Goal: Task Accomplishment & Management: Complete application form

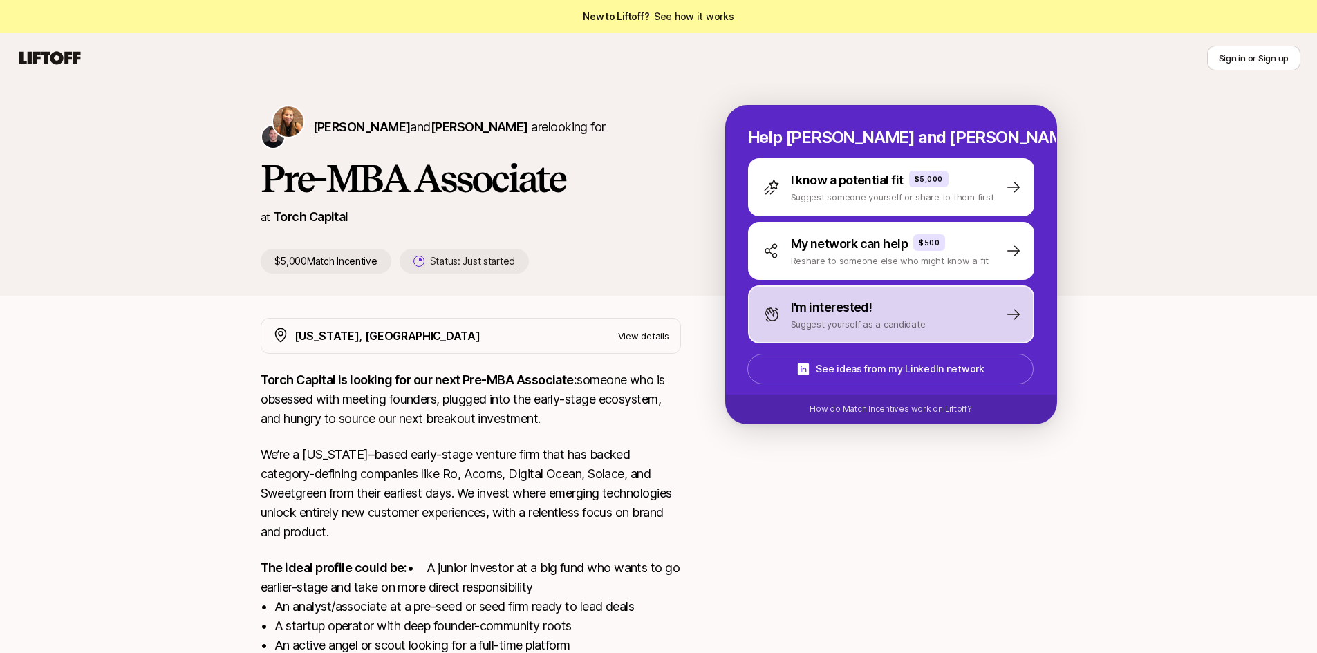
click at [863, 311] on p "I'm interested!" at bounding box center [832, 307] width 82 height 19
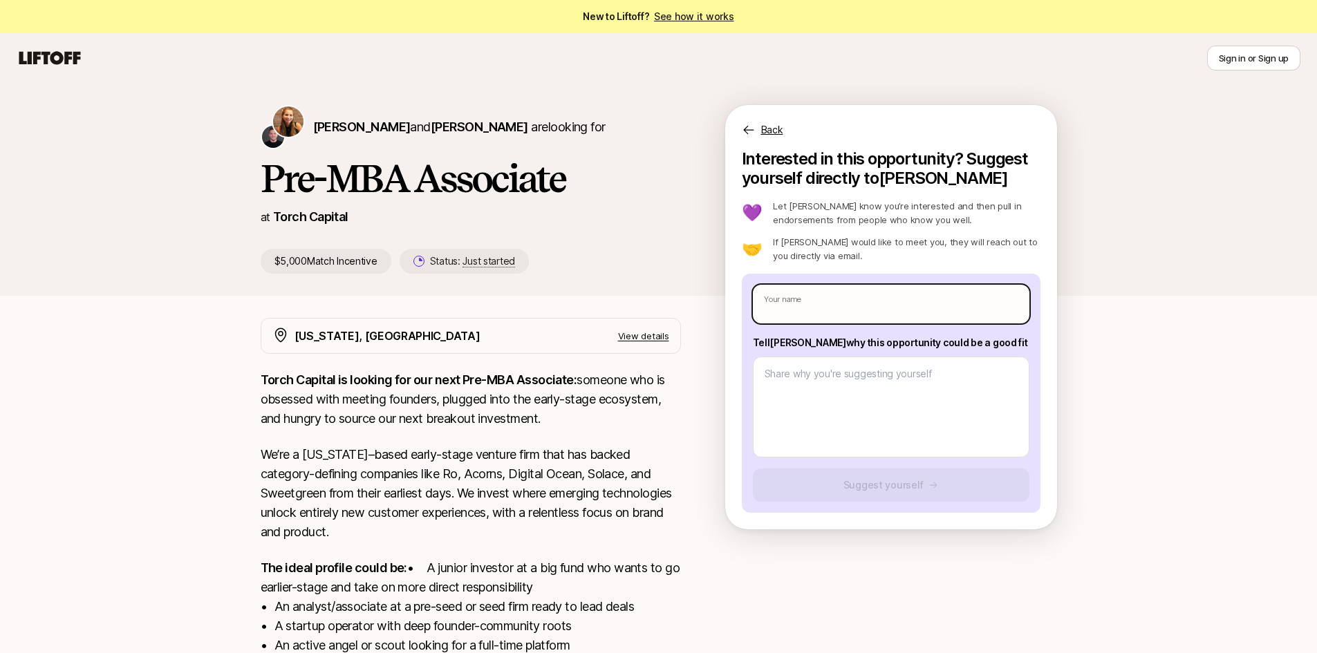
click at [838, 306] on input "text" at bounding box center [891, 304] width 276 height 39
type textarea "x"
type input "M"
type textarea "x"
type input "Ma"
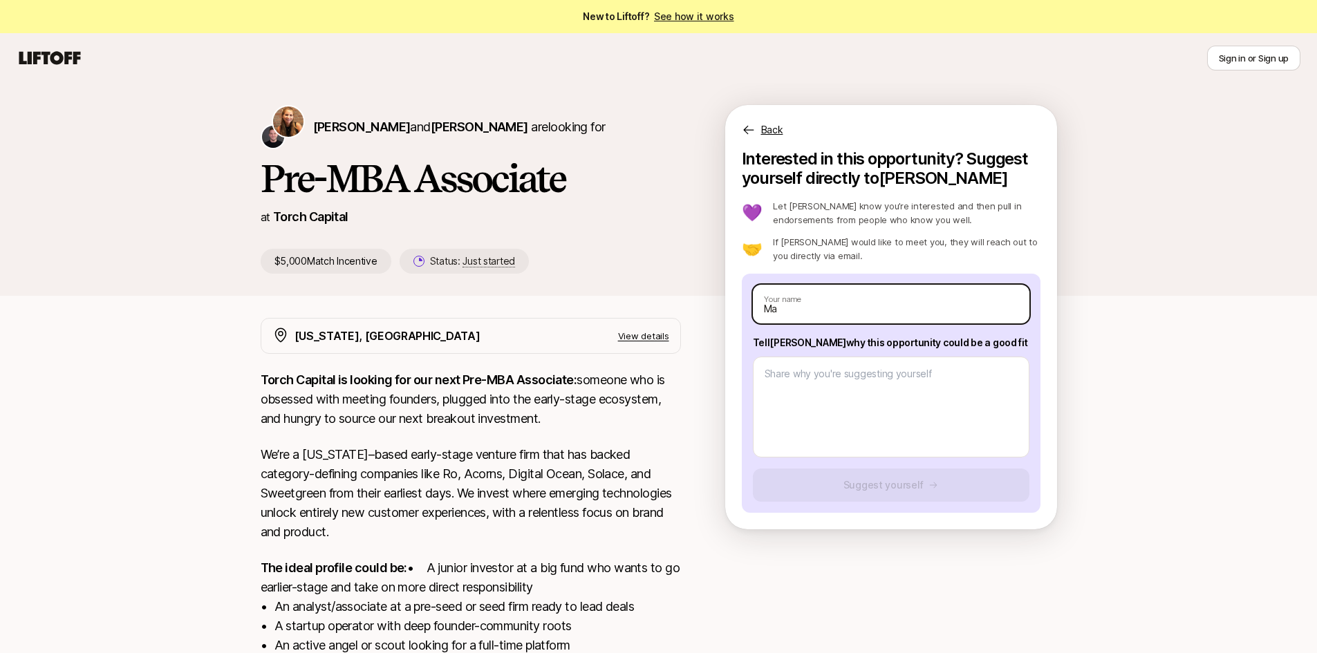
type textarea "x"
type input "Mar"
type textarea "x"
type input "[PERSON_NAME]"
type textarea "x"
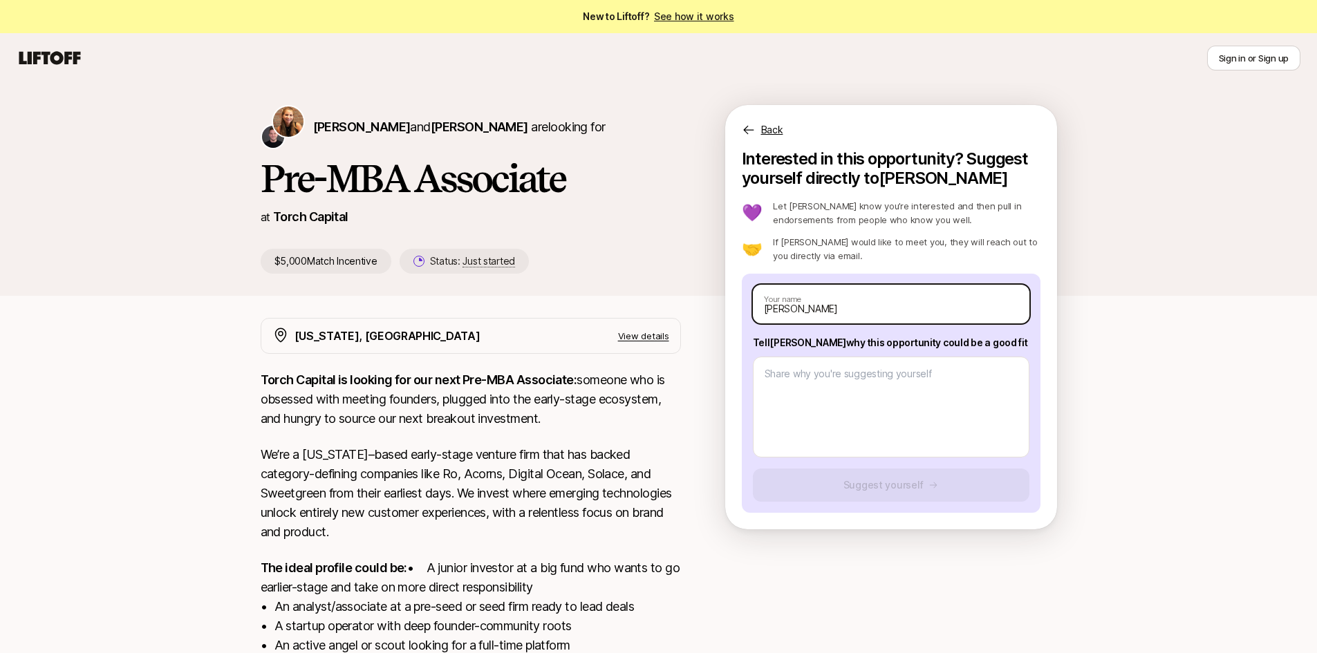
type input "[PERSON_NAME]"
type textarea "x"
type input "[PERSON_NAME]"
type textarea "x"
type input "[PERSON_NAME]"
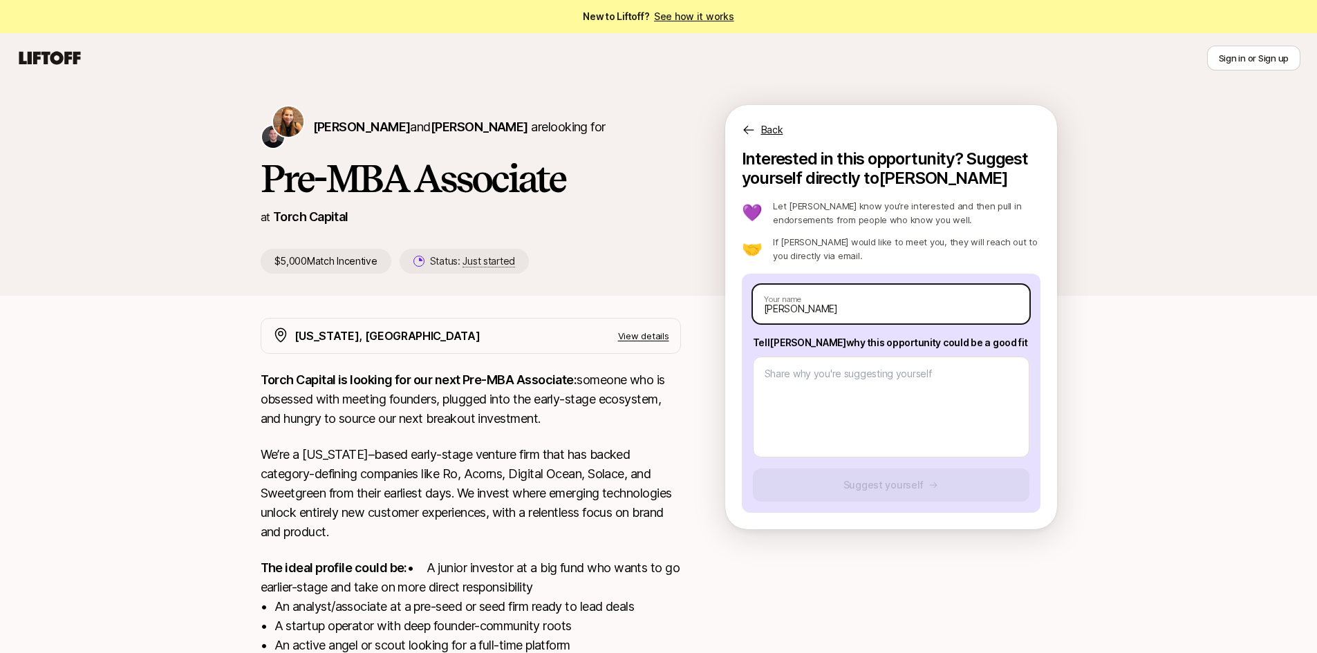
type textarea "x"
type input "[PERSON_NAME]"
type textarea "x"
type input "[PERSON_NAME]"
type textarea "x"
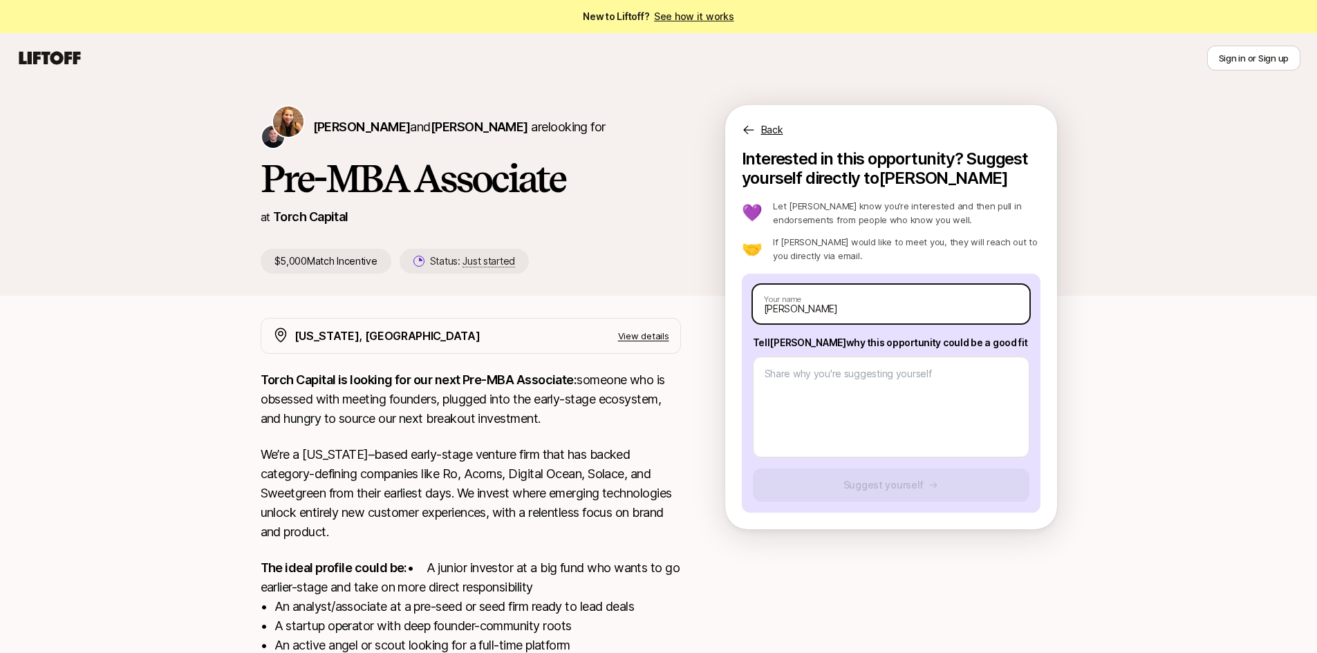
type input "[PERSON_NAME]"
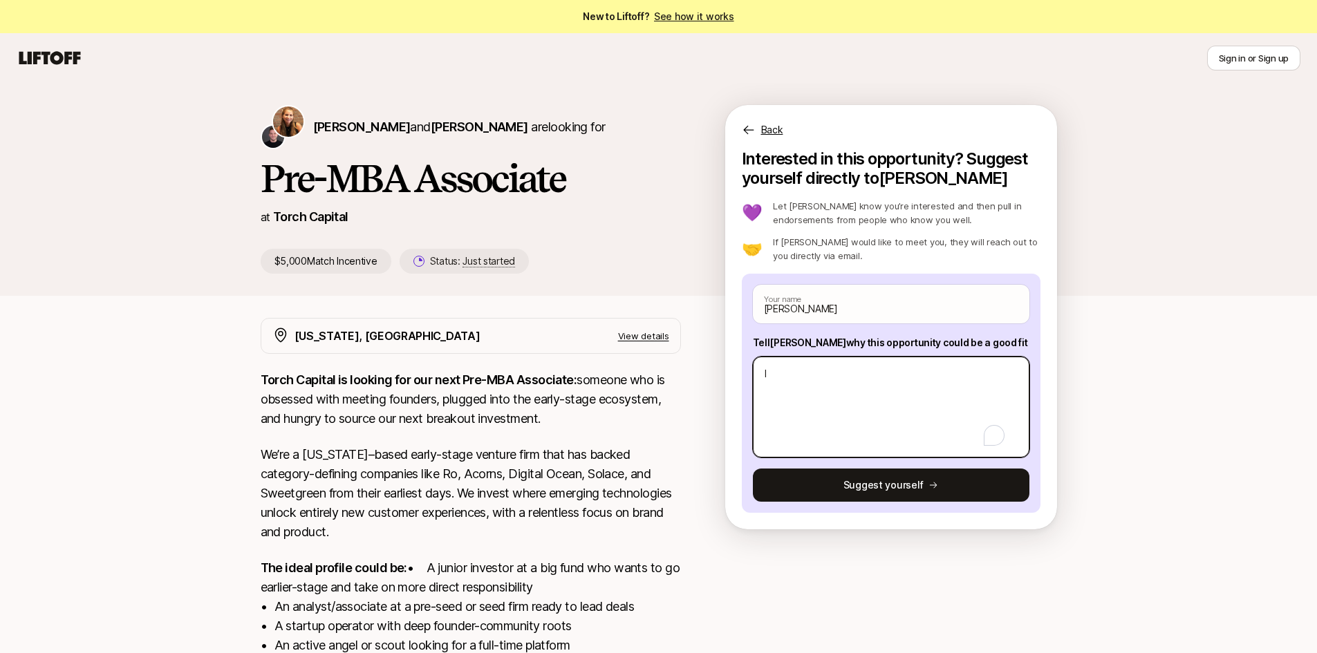
type textarea "x"
type textarea "I hav"
type textarea "x"
type textarea "I have"
type textarea "x"
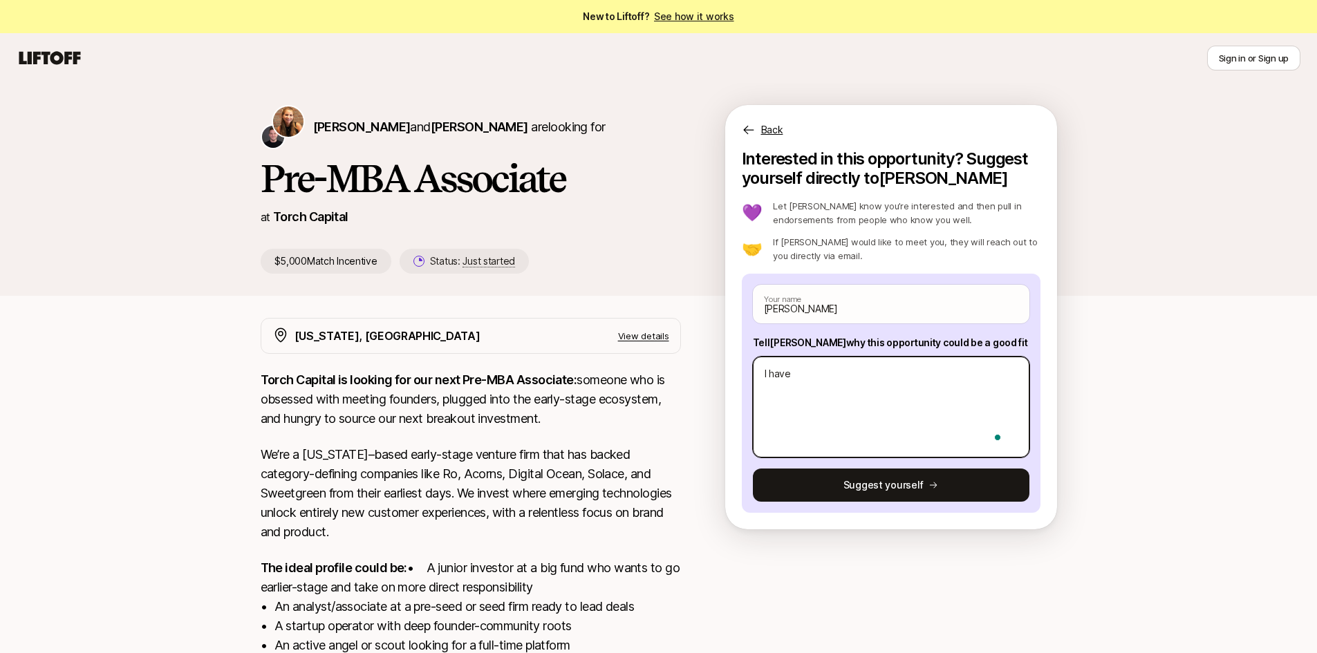
type textarea "I have"
type textarea "x"
type textarea "I have a"
type textarea "x"
type textarea "I have a"
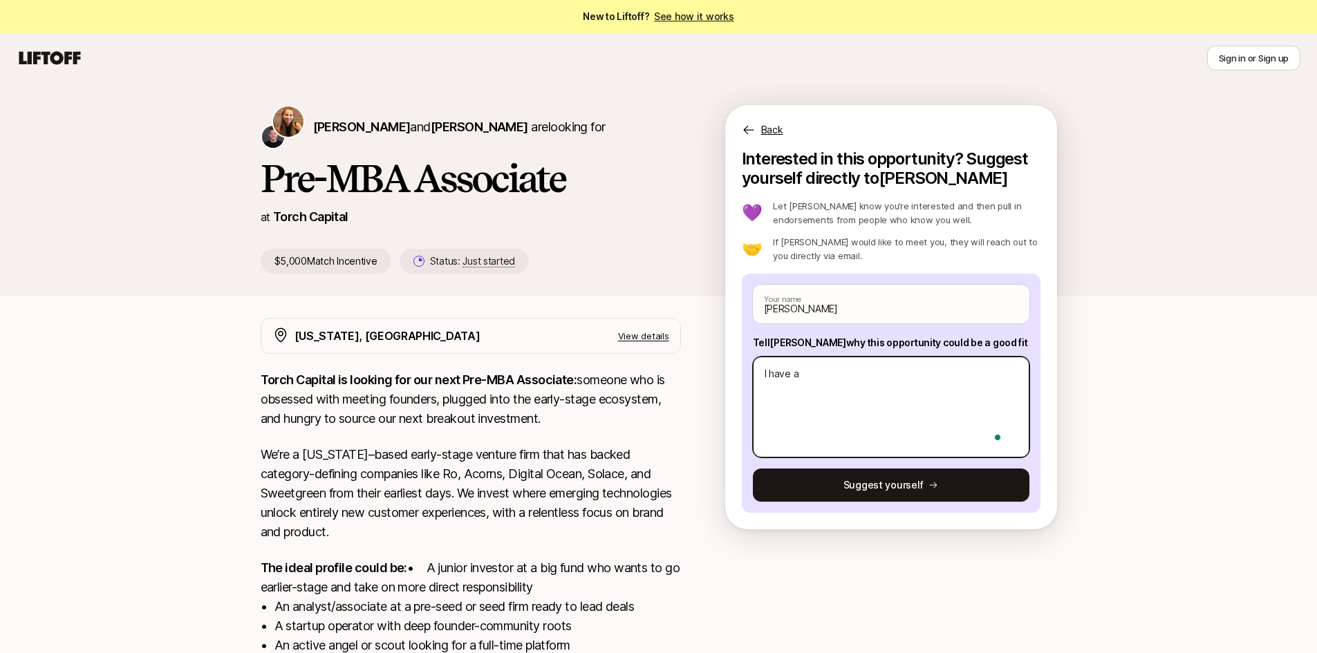
type textarea "x"
type textarea "I have a r"
type textarea "x"
type textarea "I have a re"
type textarea "x"
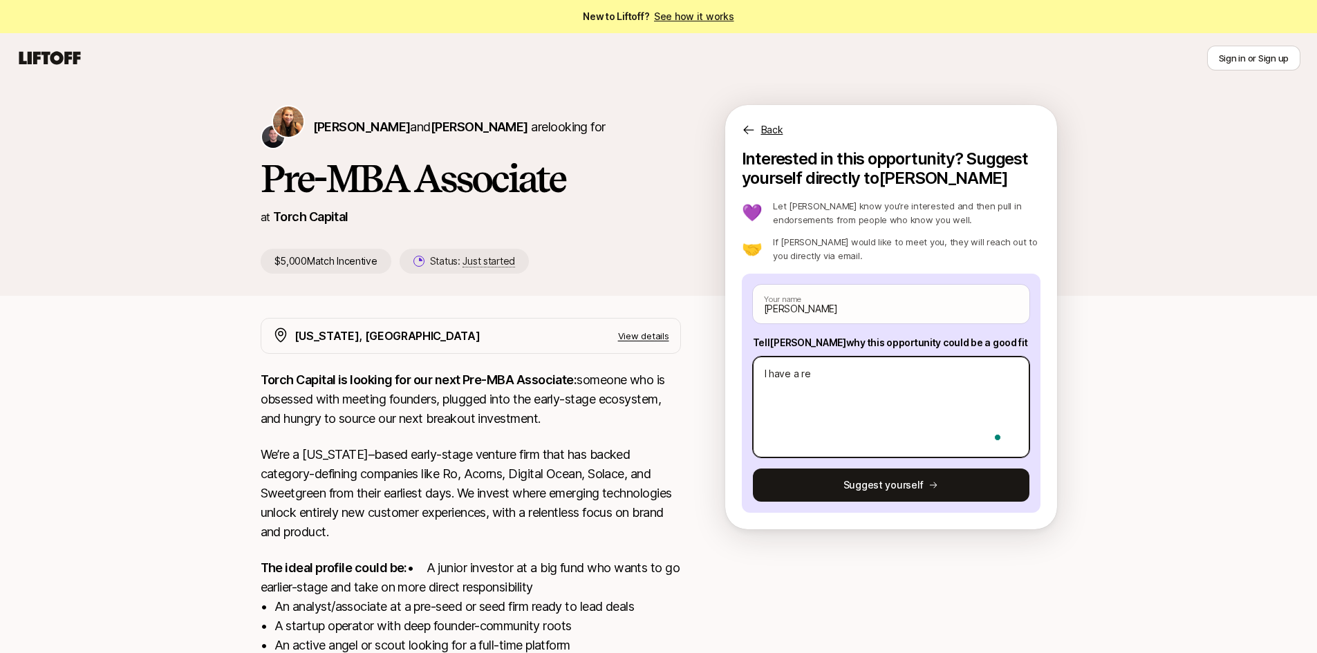
type textarea "I have a rea"
type textarea "x"
type textarea "I have a real"
type textarea "x"
type textarea "I have a reall"
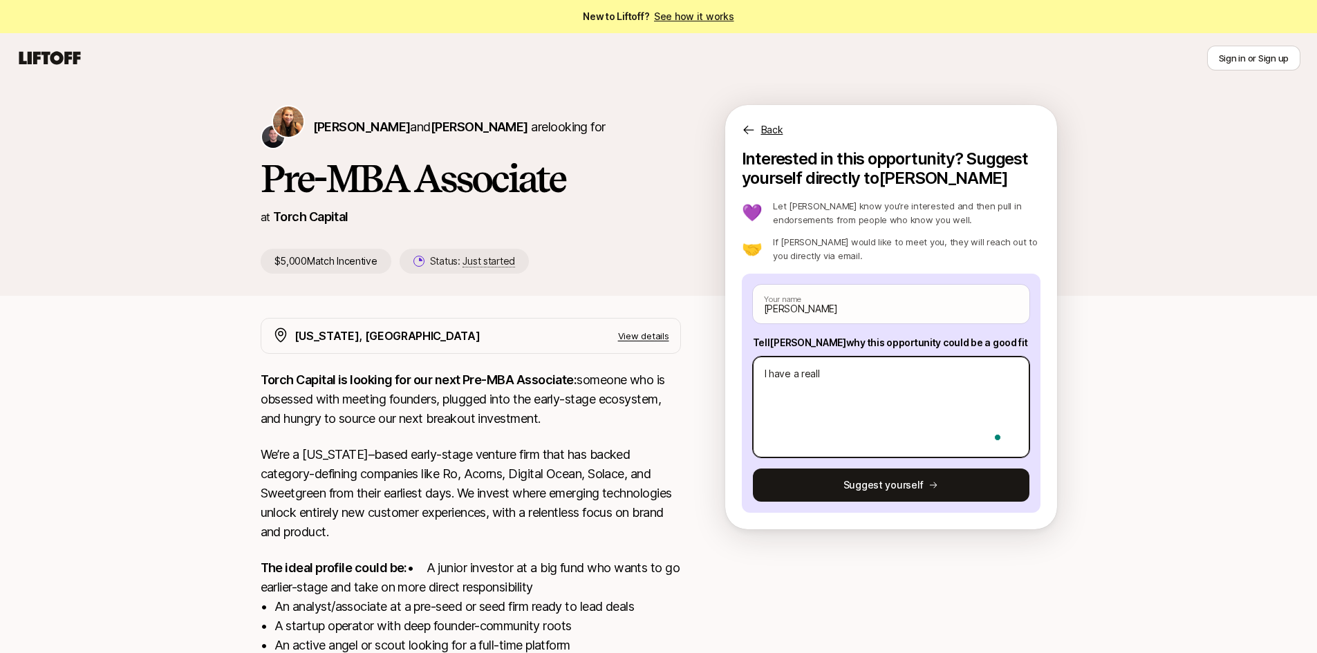
type textarea "x"
type textarea "I have a really"
type textarea "x"
type textarea "I have a really"
type textarea "x"
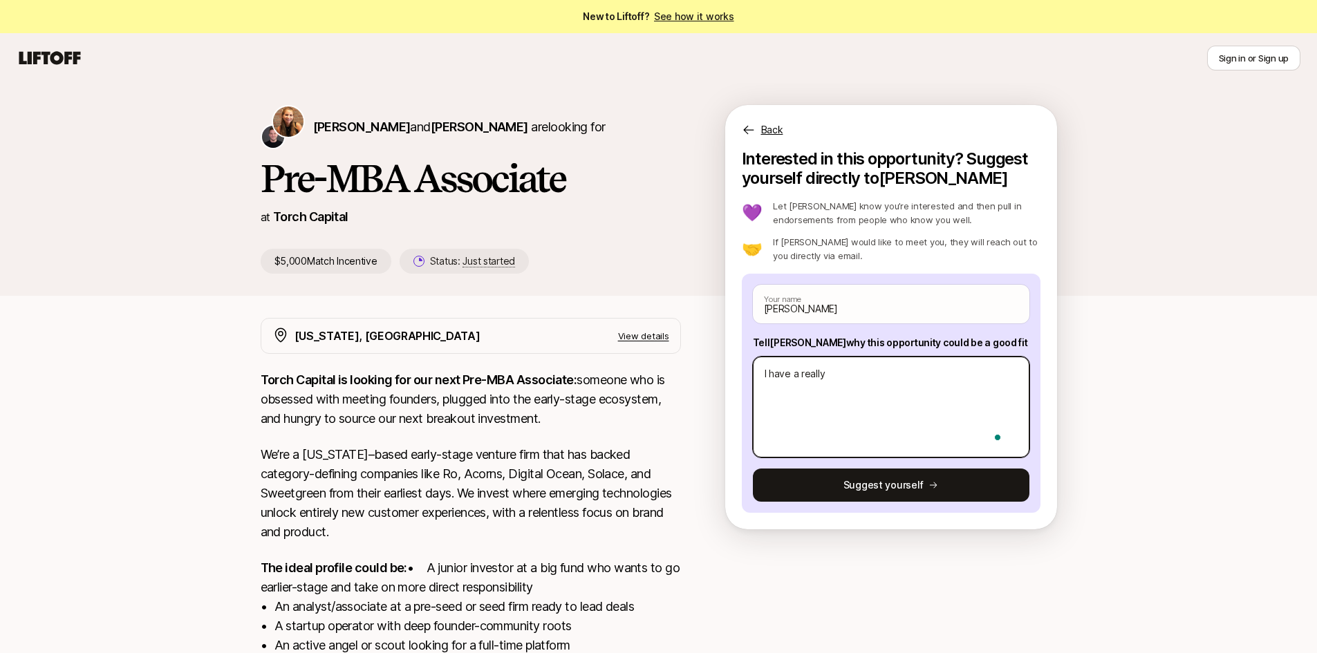
type textarea "I have a really s"
type textarea "x"
type textarea "I have a really st"
type textarea "x"
type textarea "I have a really str"
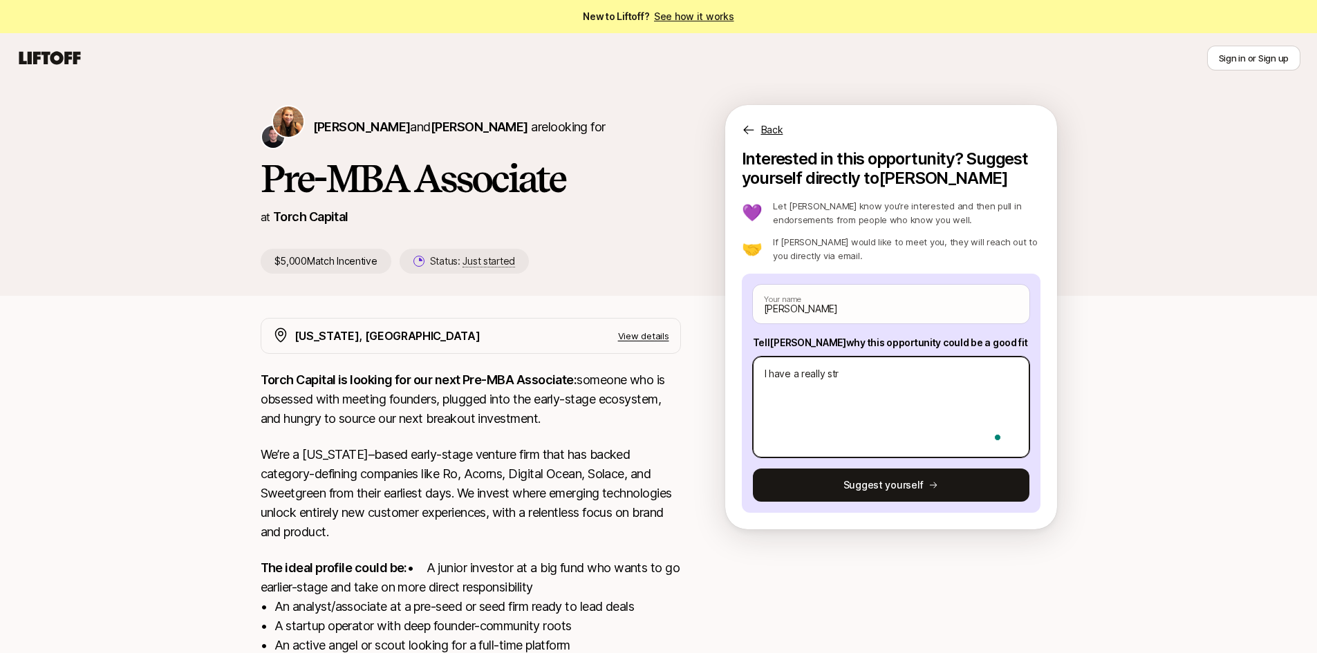
type textarea "x"
type textarea "I have a really stro"
type textarea "x"
type textarea "I have a really stron"
type textarea "x"
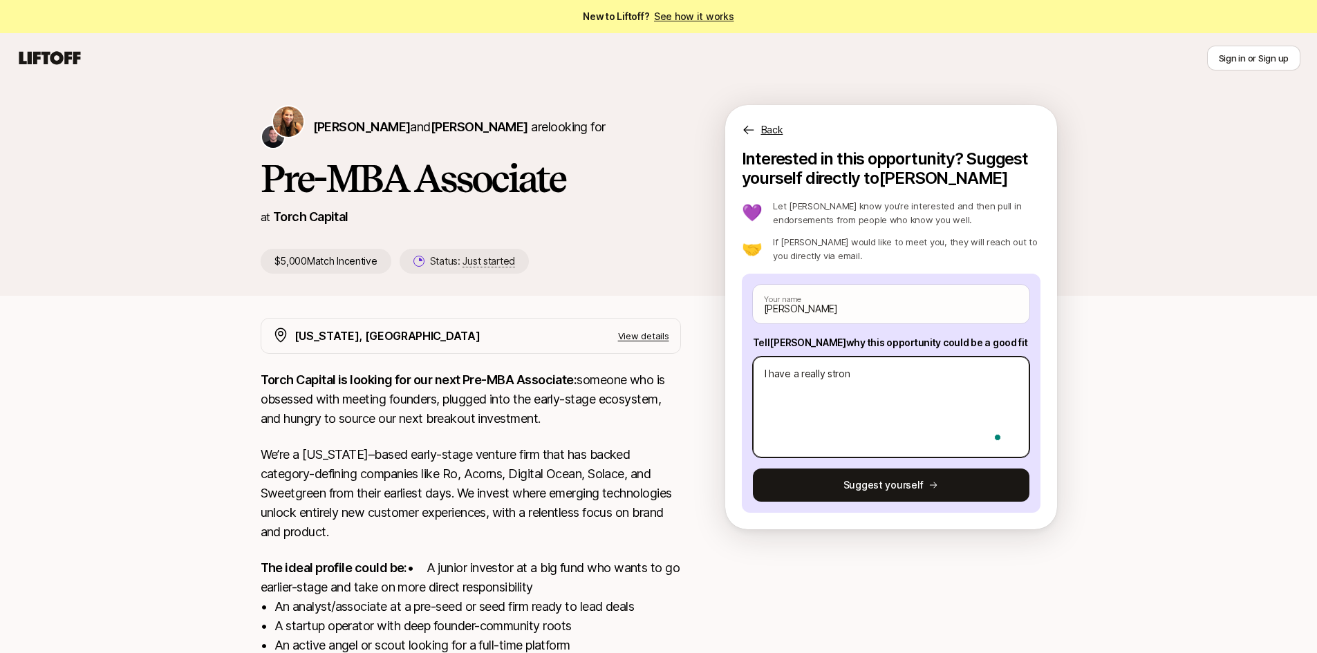
type textarea "I have a really strong"
type textarea "x"
type textarea "I have a really strong"
type textarea "x"
type textarea "I have a really strong b"
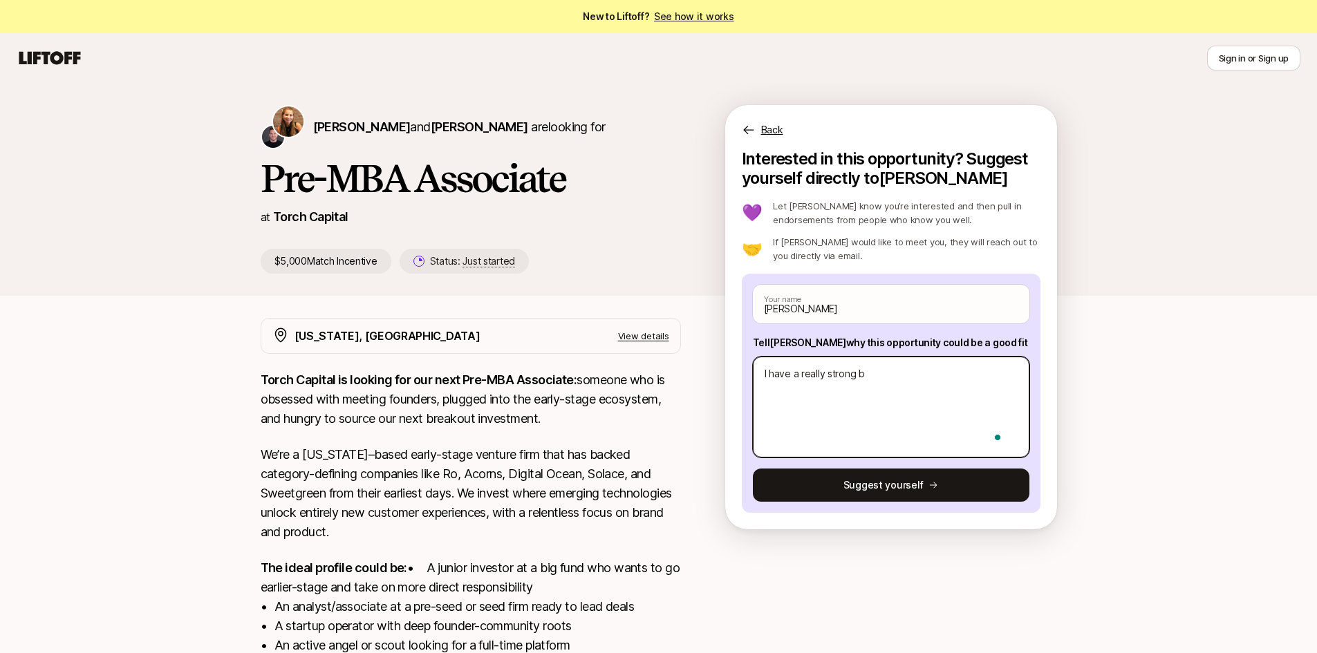
type textarea "x"
type textarea "I have a really strong ba"
type textarea "x"
type textarea "I have a really strong bac"
type textarea "x"
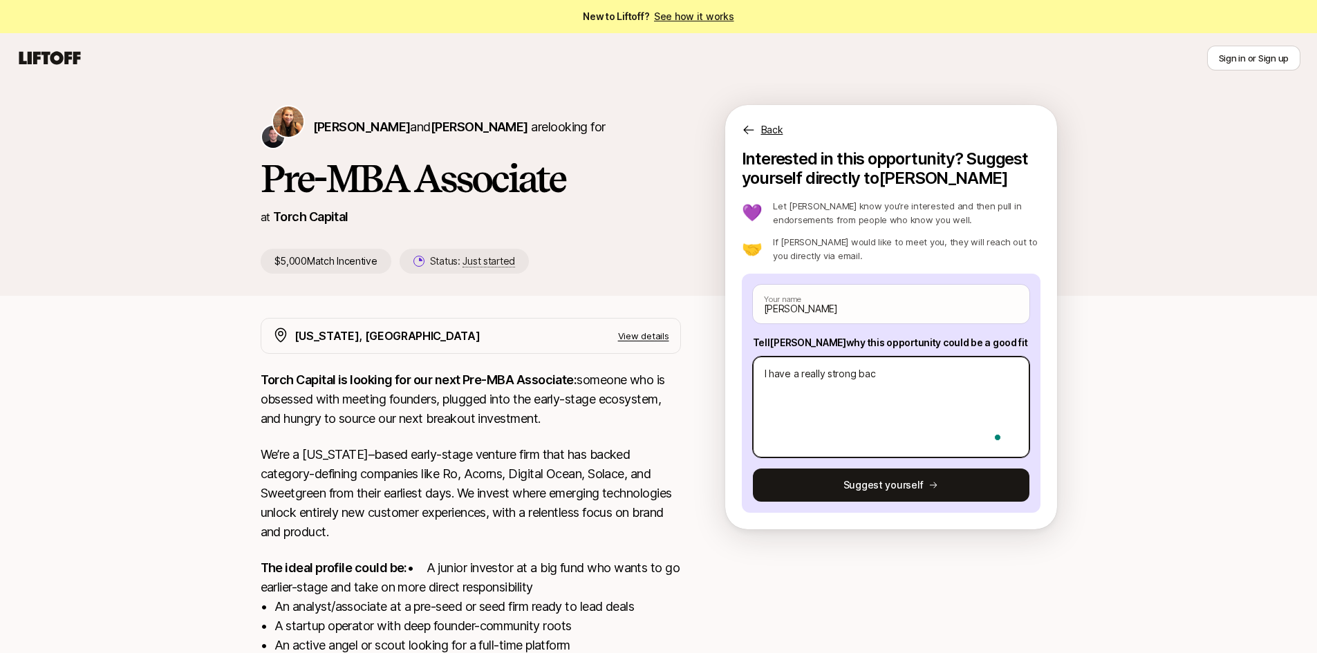
type textarea "I have a really strong back"
type textarea "x"
type textarea "I have a really strong backg"
type textarea "x"
type textarea "I have a really strong backgr"
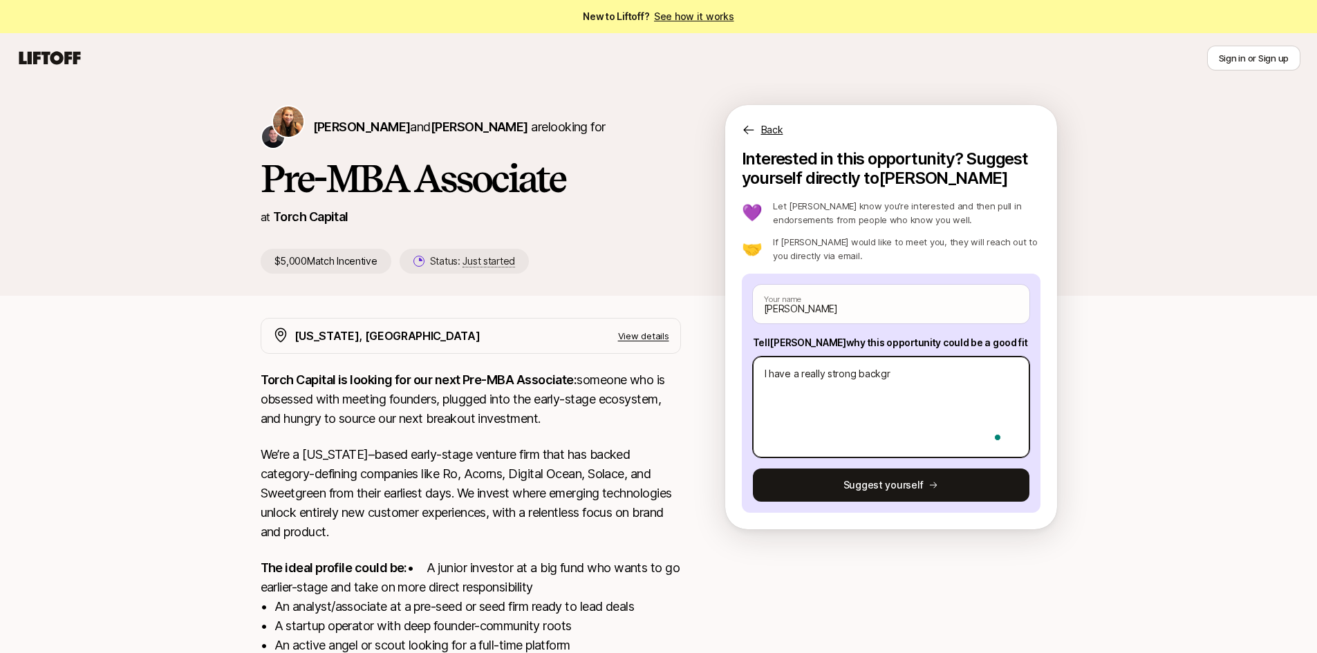
type textarea "x"
type textarea "I have a really strong backgro"
type textarea "x"
type textarea "I have a really strong backgrou"
type textarea "x"
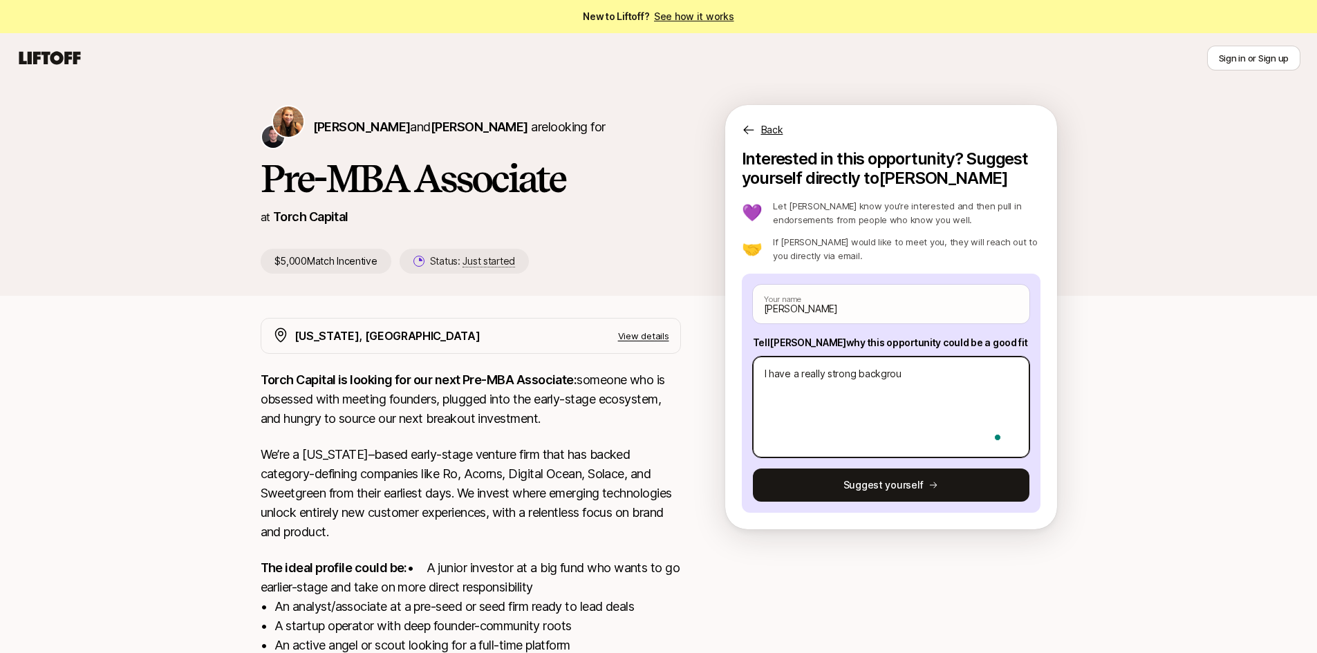
type textarea "I have a really strong backgroun"
type textarea "x"
type textarea "I have a really strong background"
type textarea "x"
type textarea "I have a really strong background"
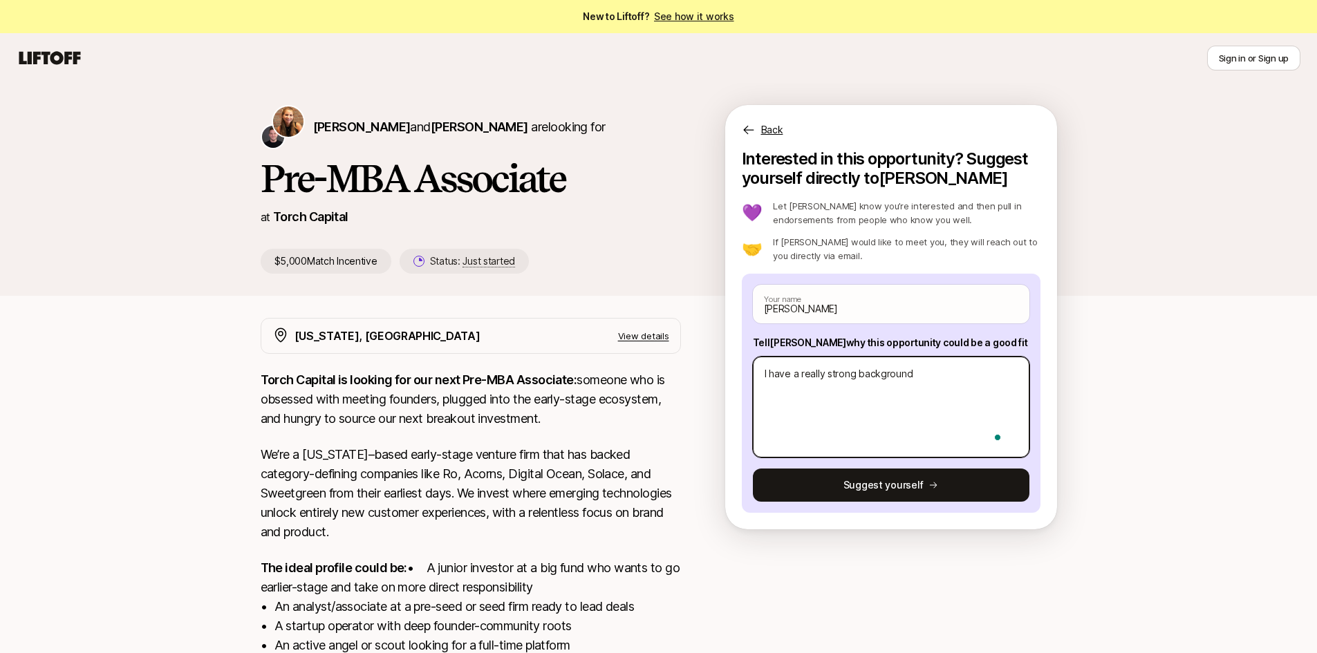
type textarea "x"
type textarea "I have a really strong background f"
type textarea "x"
type textarea "I have a really strong background fo"
type textarea "x"
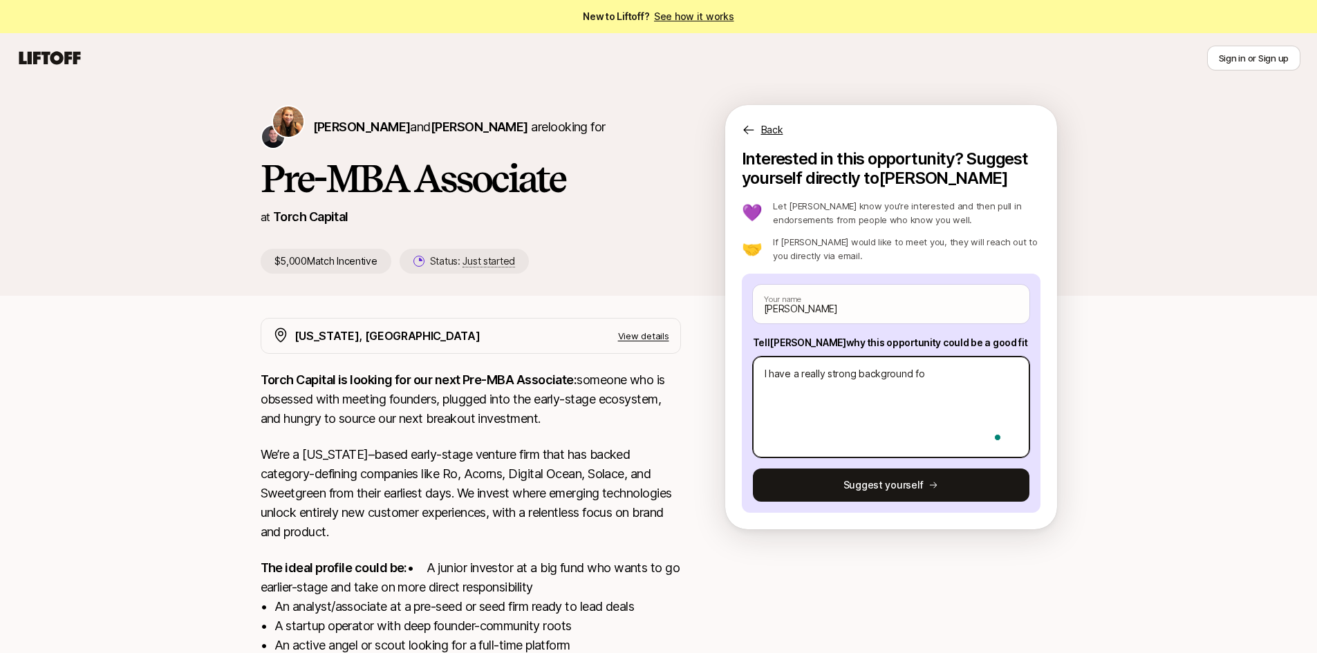
type textarea "I have a really strong background for"
type textarea "x"
type textarea "I have a really strong background for"
type textarea "x"
type textarea "I have a really strong background for t"
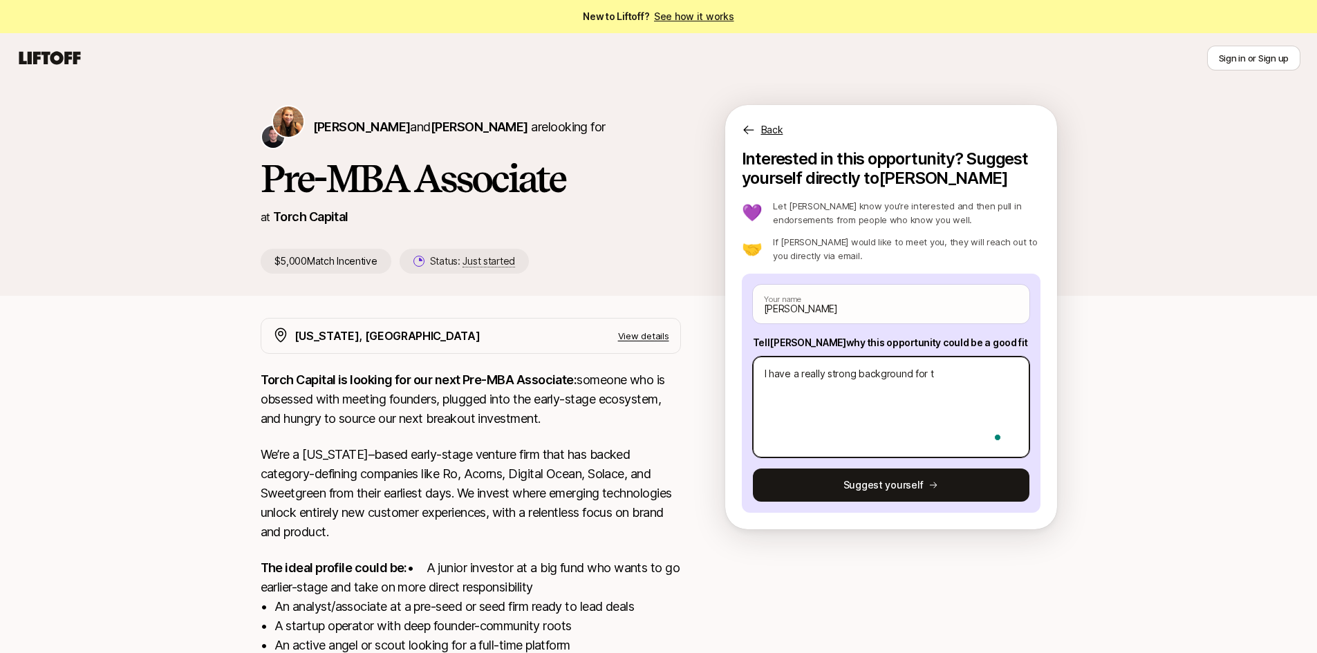
type textarea "x"
type textarea "I have a really strong background for th"
type textarea "x"
type textarea "I have a really strong background for thi"
type textarea "x"
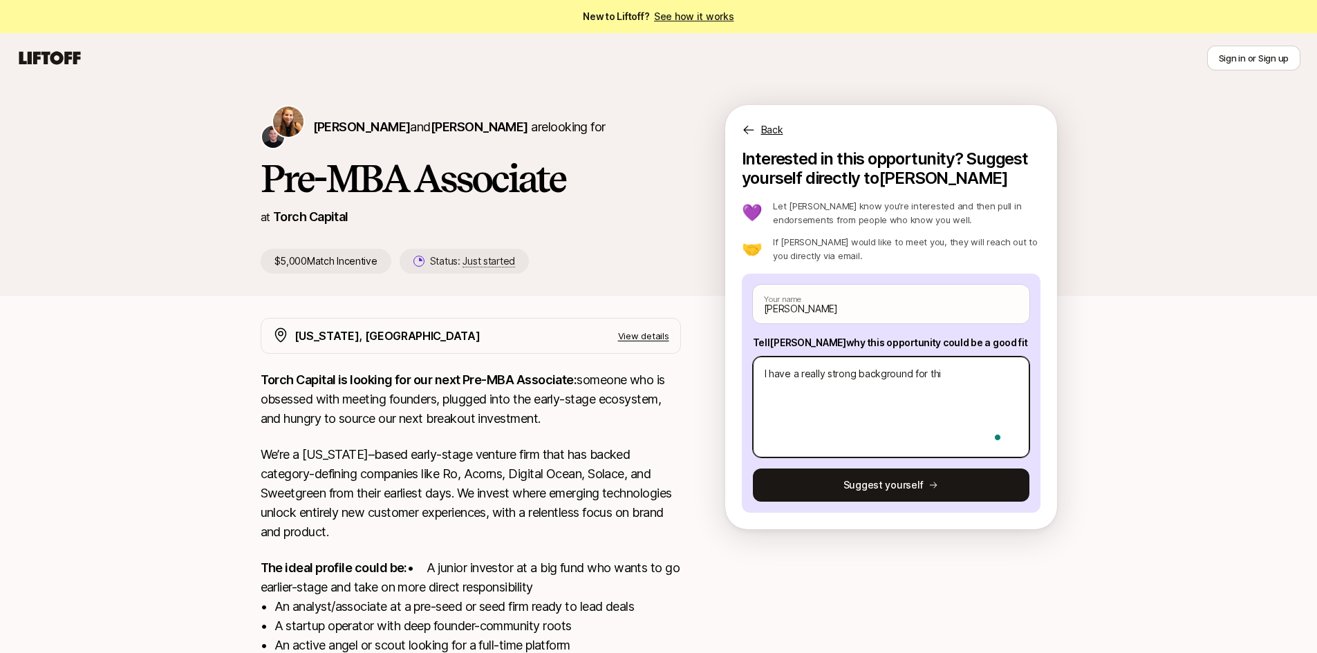
type textarea "I have a really strong background for this"
type textarea "x"
type textarea "I have a really strong background for this"
type textarea "x"
type textarea "I have a really strong background for this r"
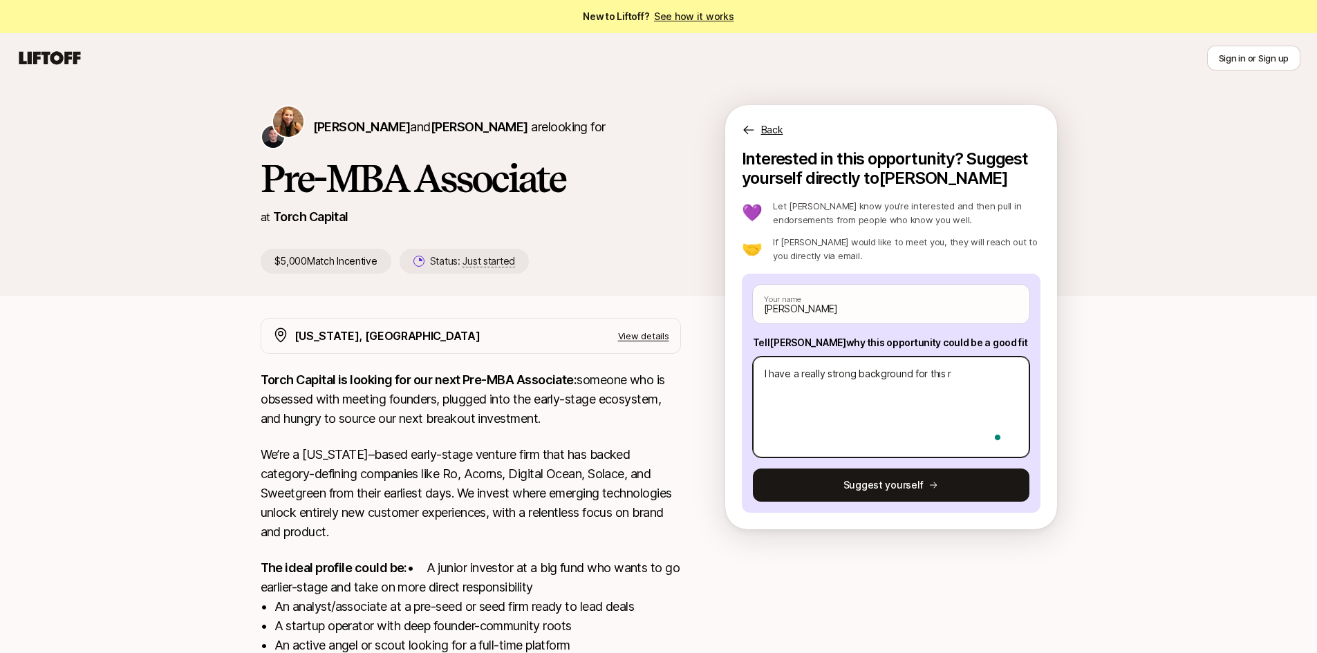
type textarea "x"
type textarea "I have a really strong background for this ro"
type textarea "x"
type textarea "I have a really strong background for this rol"
type textarea "x"
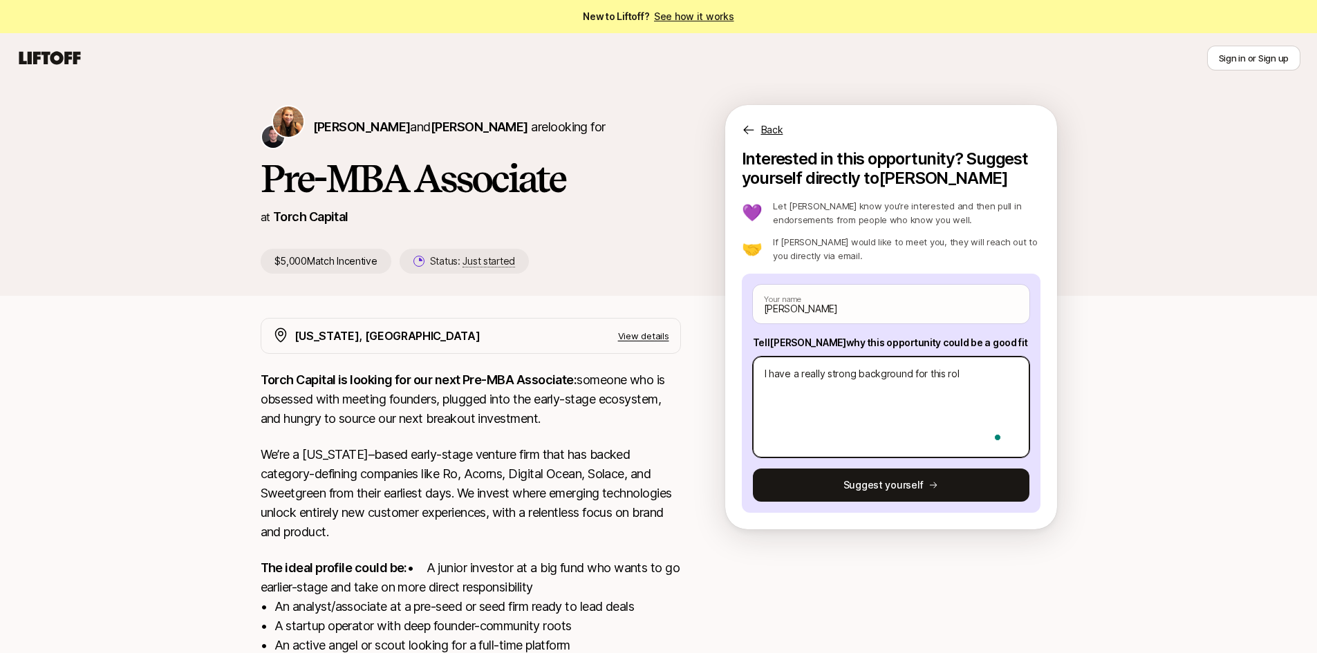
type textarea "I have a really strong background for this role"
type textarea "x"
type textarea "I have a really strong background for this role"
type textarea "x"
type textarea "I have a really strong background for this role a"
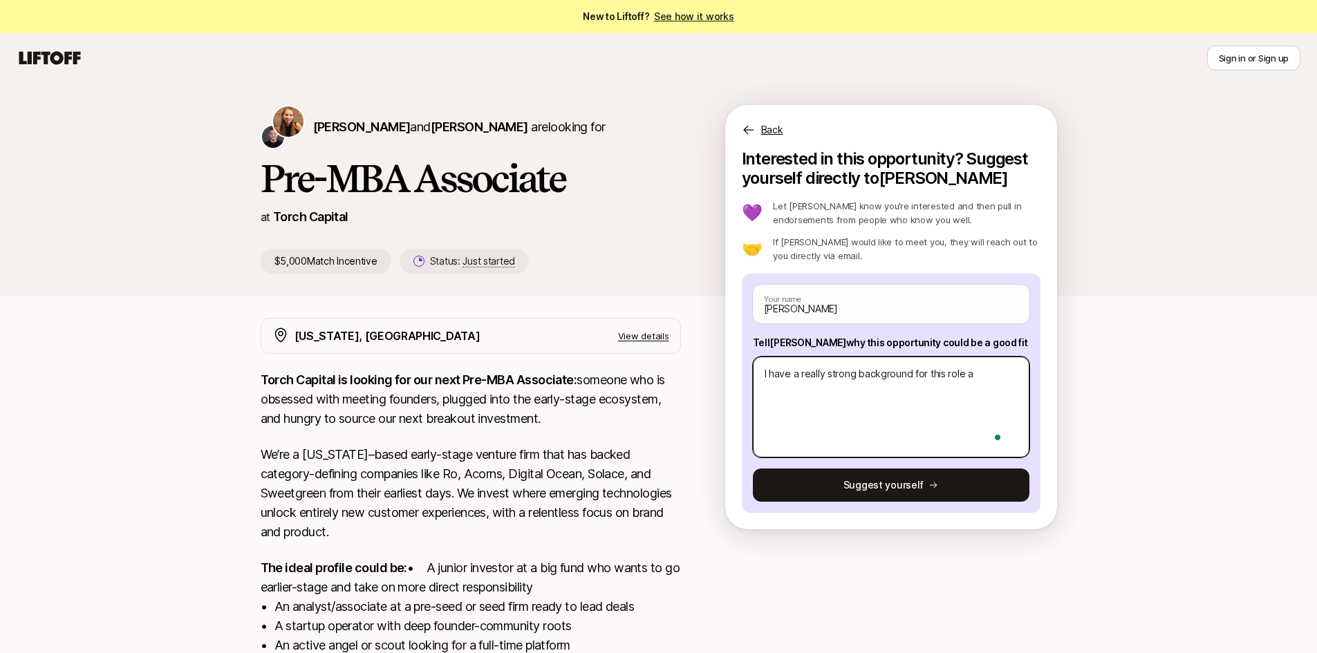
type textarea "x"
type textarea "I have a really strong background for this role an"
type textarea "x"
type textarea "I have a really strong background for this role and"
type textarea "x"
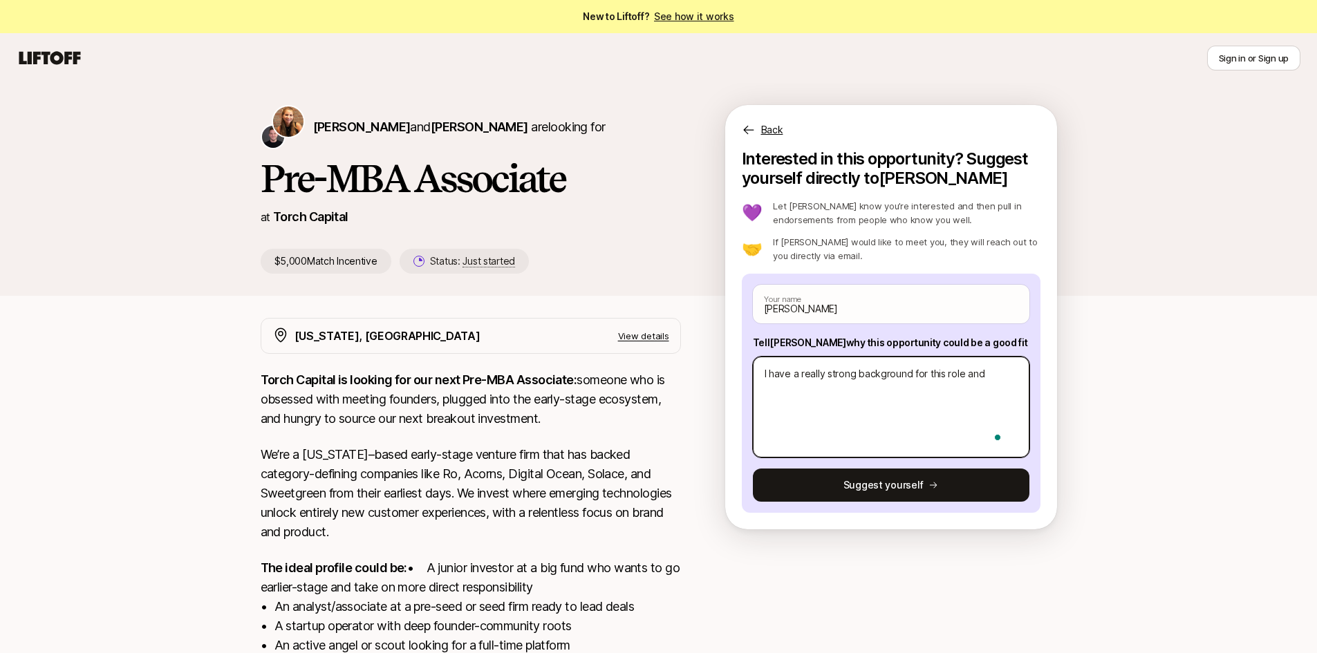
type textarea "I have a really strong background for this role and"
type textarea "x"
type textarea "I have a really strong background for this role and t"
type textarea "x"
type textarea "I have a really strong background for this role and th"
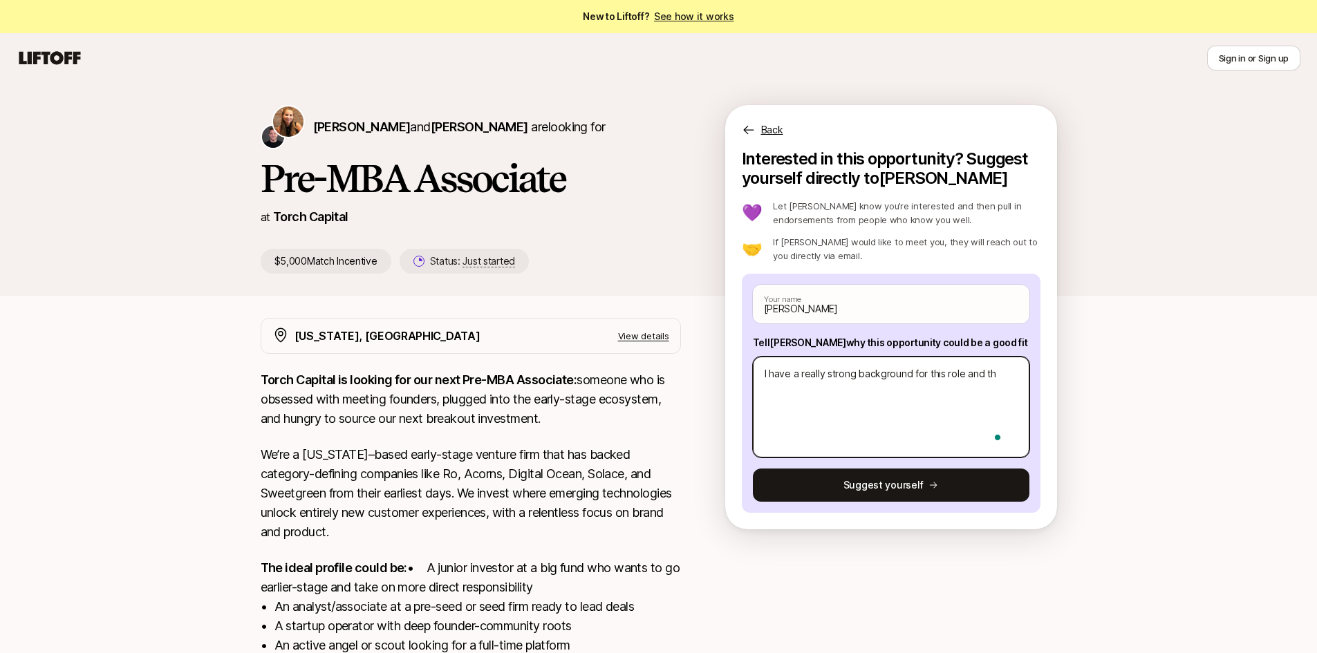
type textarea "x"
type textarea "I have a really strong background for this role and thi"
type textarea "x"
type textarea "I have a really strong background for this role and this"
type textarea "x"
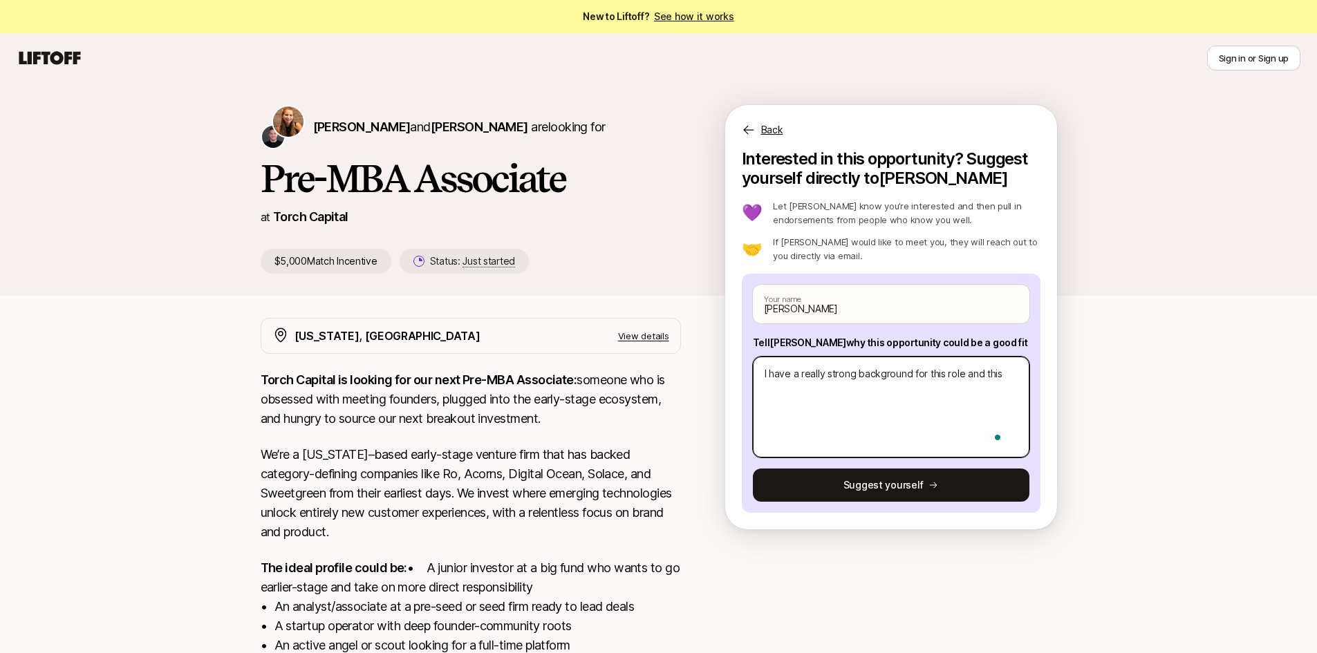
type textarea "I have a really strong background for this role and this"
type textarea "x"
type textarea "I have a really strong background for this role and this i"
type textarea "x"
type textarea "I have a really strong background for this role and this is"
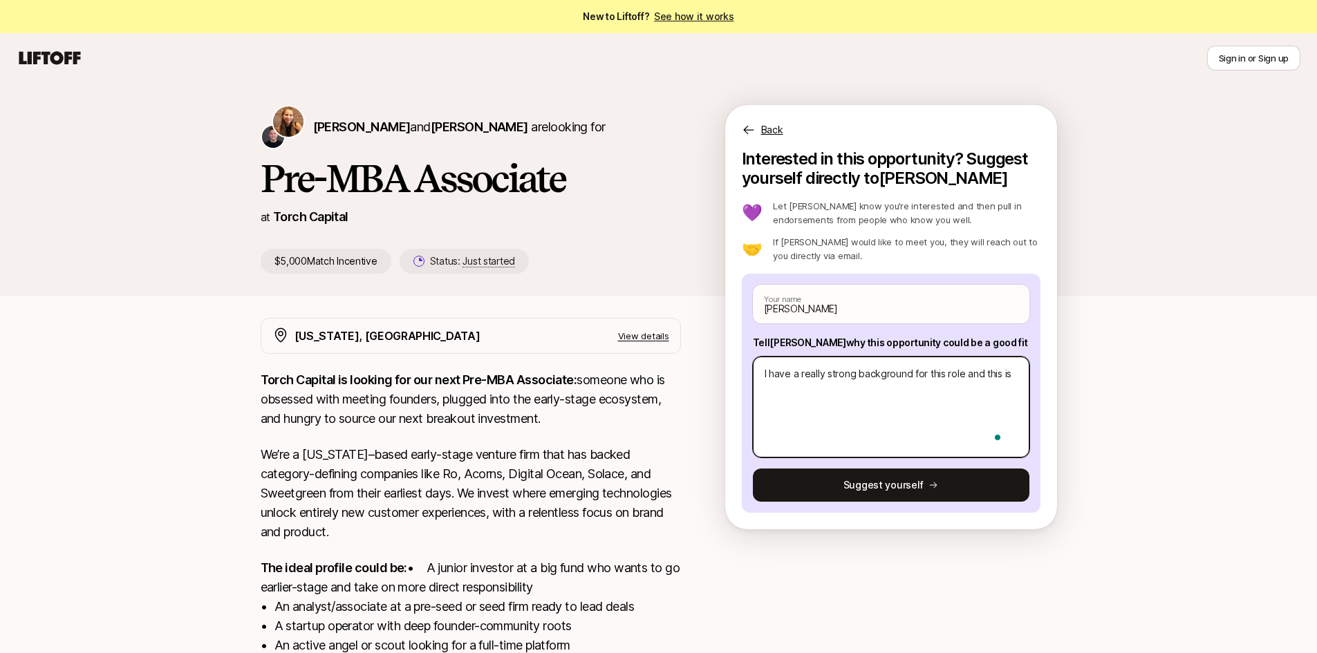
type textarea "x"
type textarea "I have a really strong background for this role and this is"
type textarea "x"
type textarea "I have a really strong background for this role and this is e"
type textarea "x"
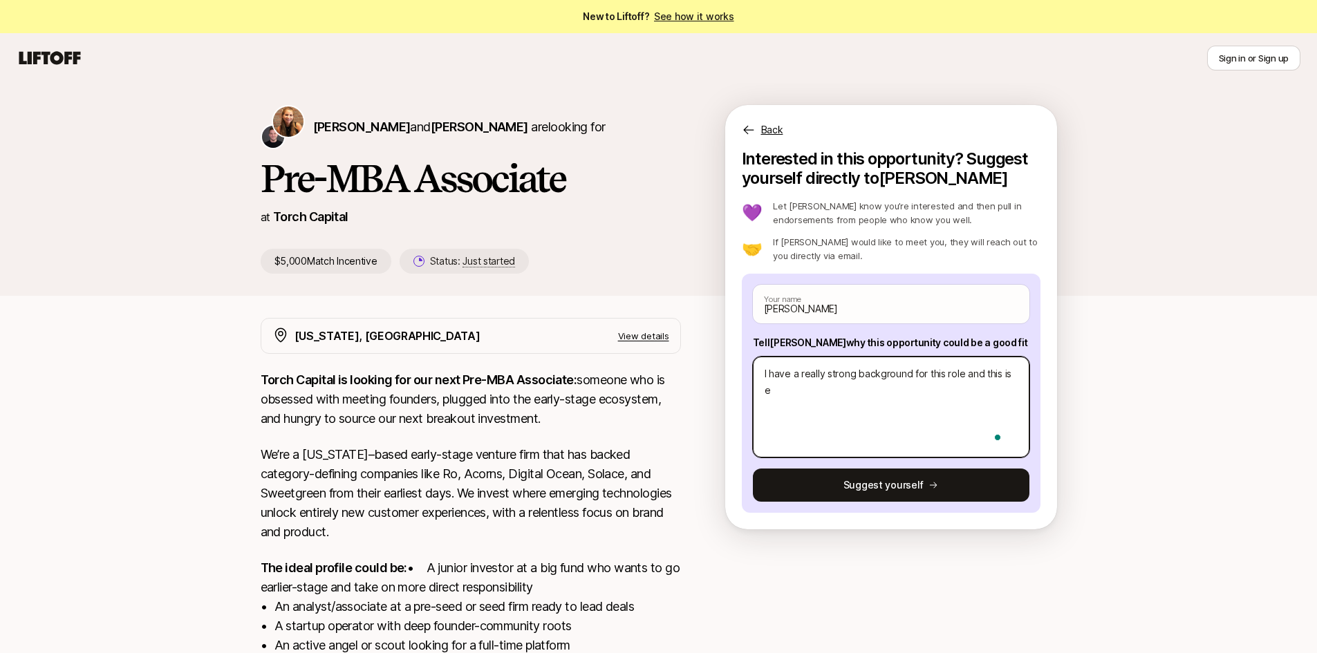
type textarea "I have a really strong background for this role and this is ex"
type textarea "x"
type textarea "I have a really strong background for this role and this is exa"
type textarea "x"
type textarea "I have a really strong background for this role and this is exac"
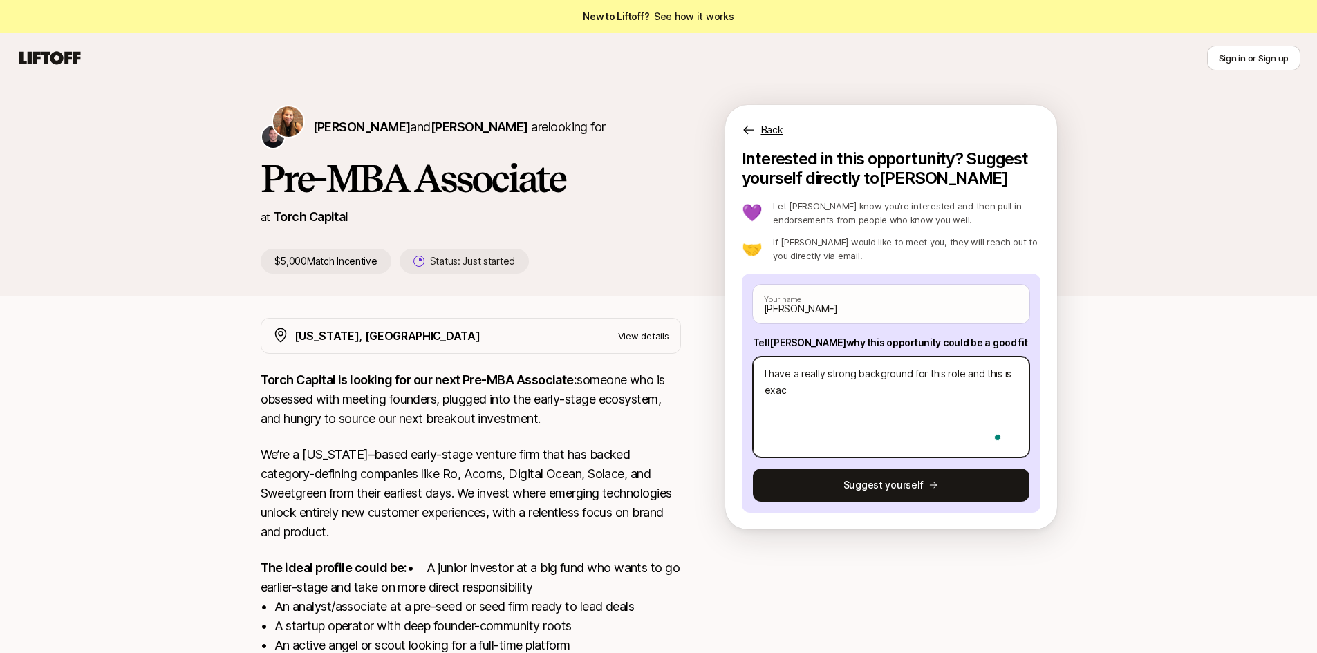
type textarea "x"
type textarea "I have a really strong background for this role and this is exact"
type textarea "x"
type textarea "I have a really strong background for this role and this is exactl"
type textarea "x"
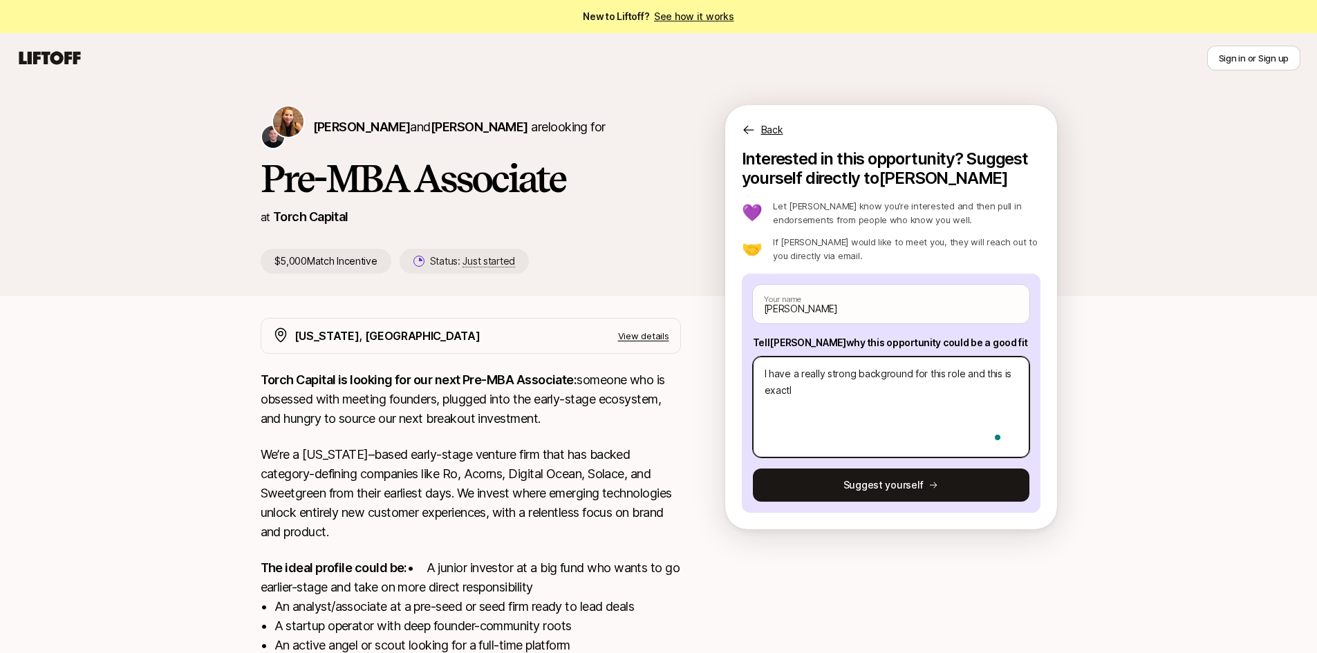
type textarea "I have a really strong background for this role and this is exactly"
type textarea "x"
type textarea "I have a really strong background for this role and this is exactly"
type textarea "x"
type textarea "I have a really strong background for this role and this is exactly w"
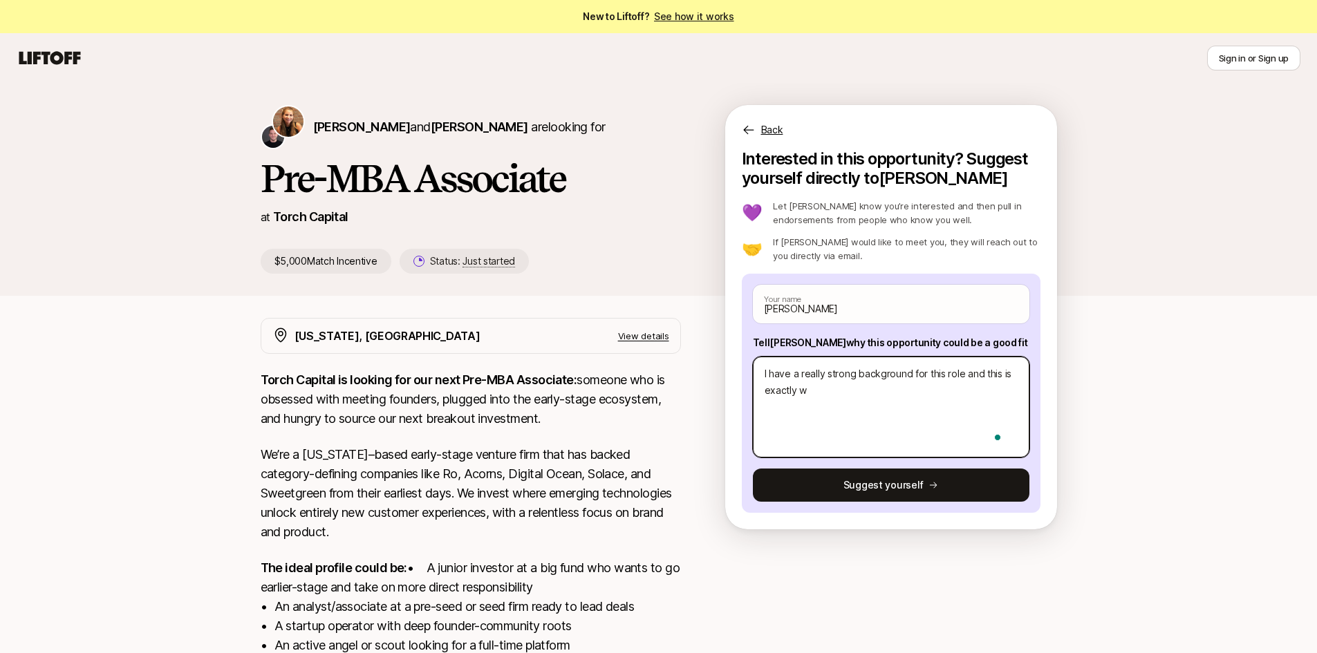
type textarea "x"
type textarea "I have a really strong background for this role and this is exactly wh"
type textarea "x"
type textarea "I have a really strong background for this role and this is exactly wha"
type textarea "x"
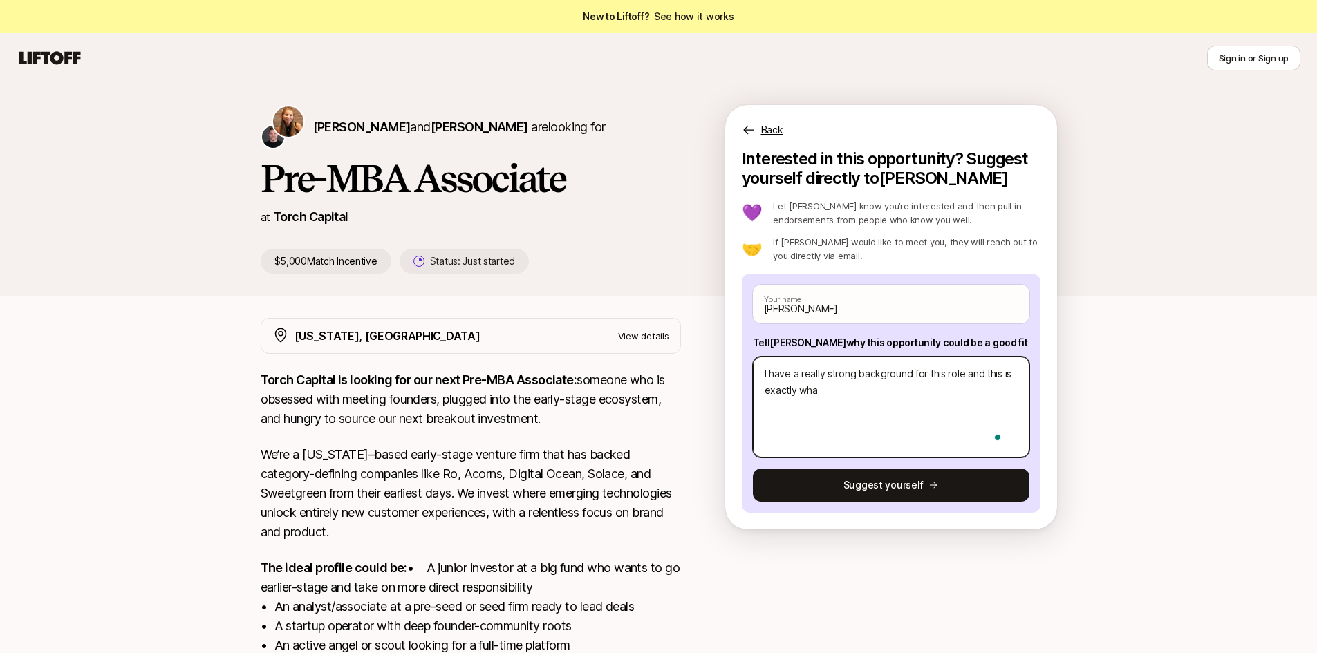
type textarea "I have a really strong background for this role and this is exactly what"
type textarea "x"
type textarea "I have a really strong background for this role and this is exactly what"
type textarea "x"
type textarea "I have a really strong background for this role and this is exactly what I"
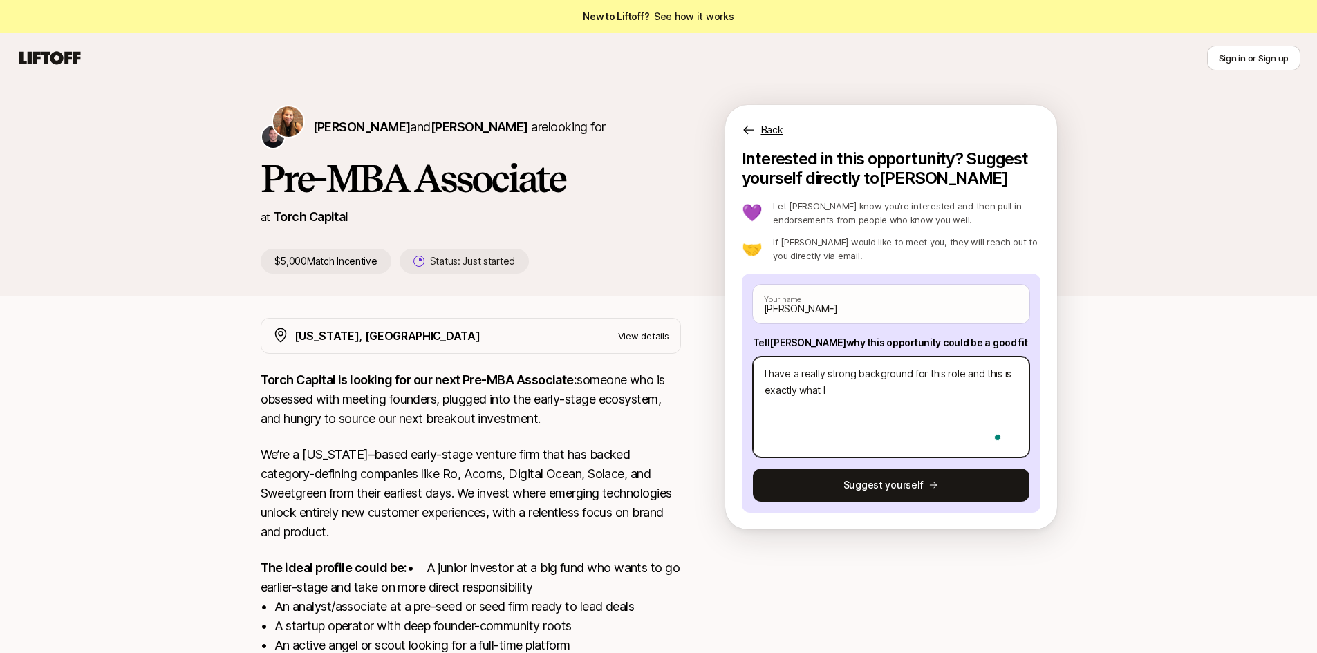
type textarea "x"
type textarea "I have a really strong background for this role and this is exactly what I"
type textarea "x"
type textarea "I have a really strong background for this role and this is exactly what I a"
type textarea "x"
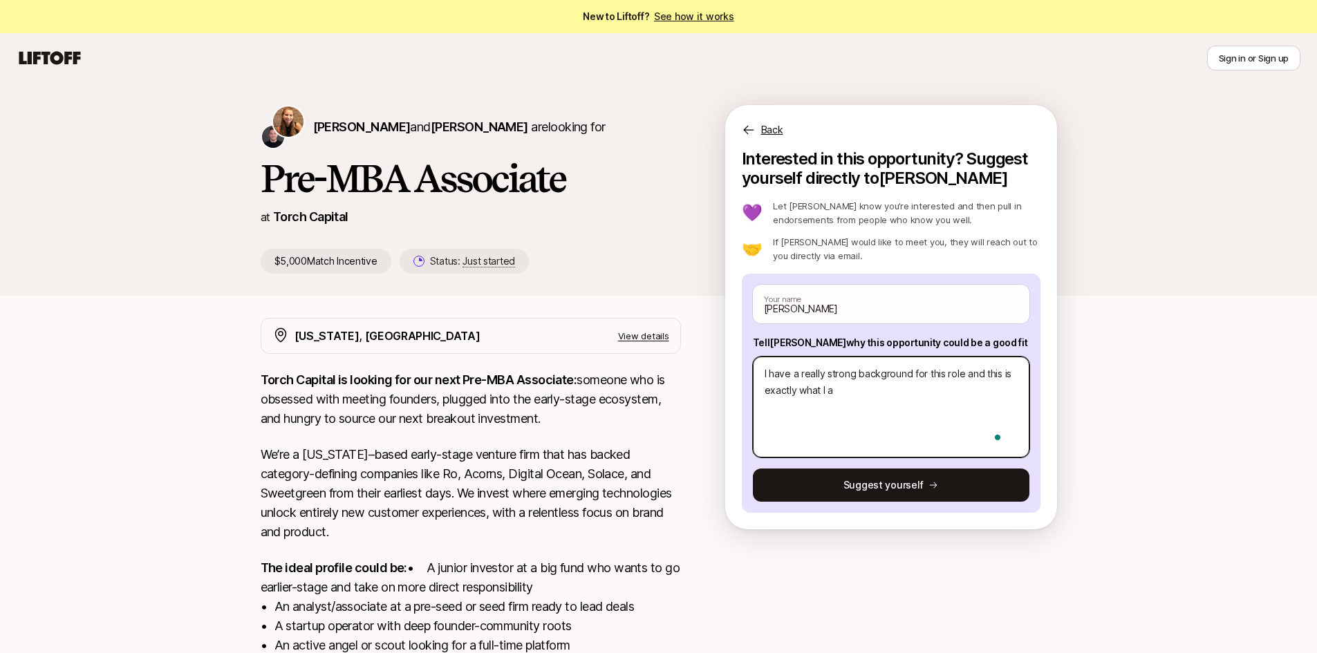
type textarea "I have a really strong background for this role and this is exactly what I am"
type textarea "x"
type textarea "I have a really strong background for this role and this is exactly what I am"
type textarea "x"
type textarea "I have a really strong background for this role and this is exactly what I am l"
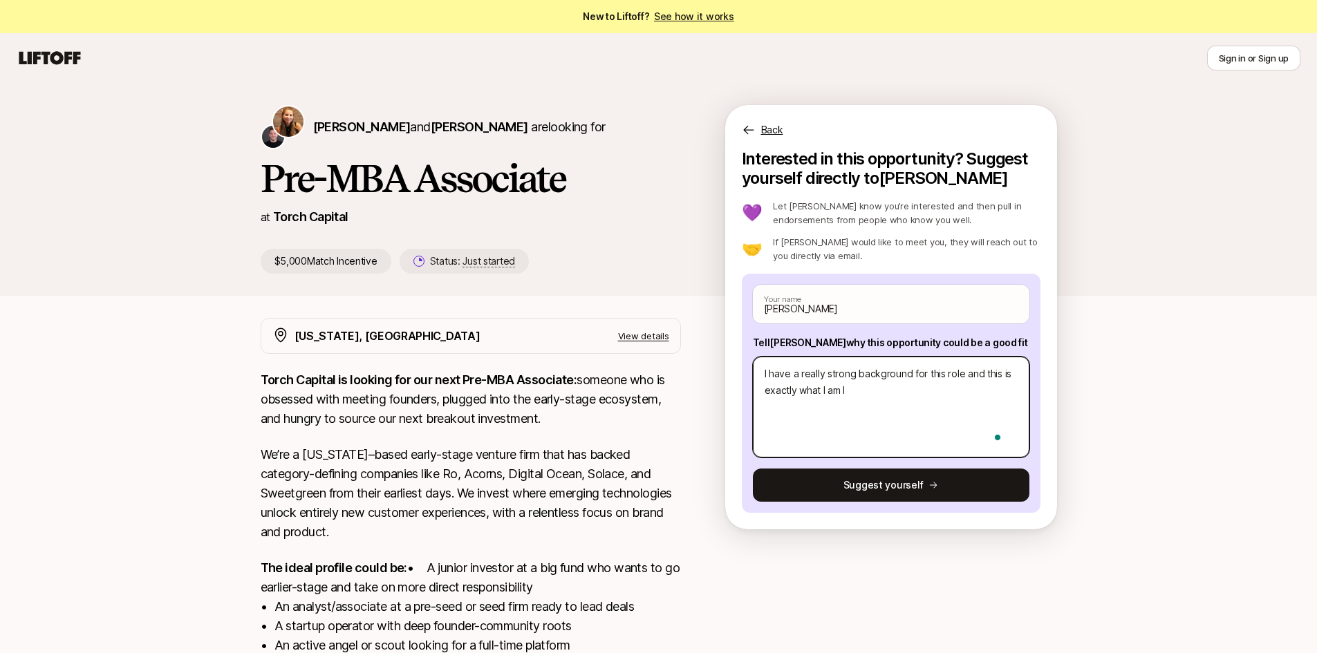
type textarea "x"
type textarea "I have a really strong background for this role and this is exactly what I am lo"
type textarea "x"
type textarea "I have a really strong background for this role and this is exactly what I am l…"
type textarea "x"
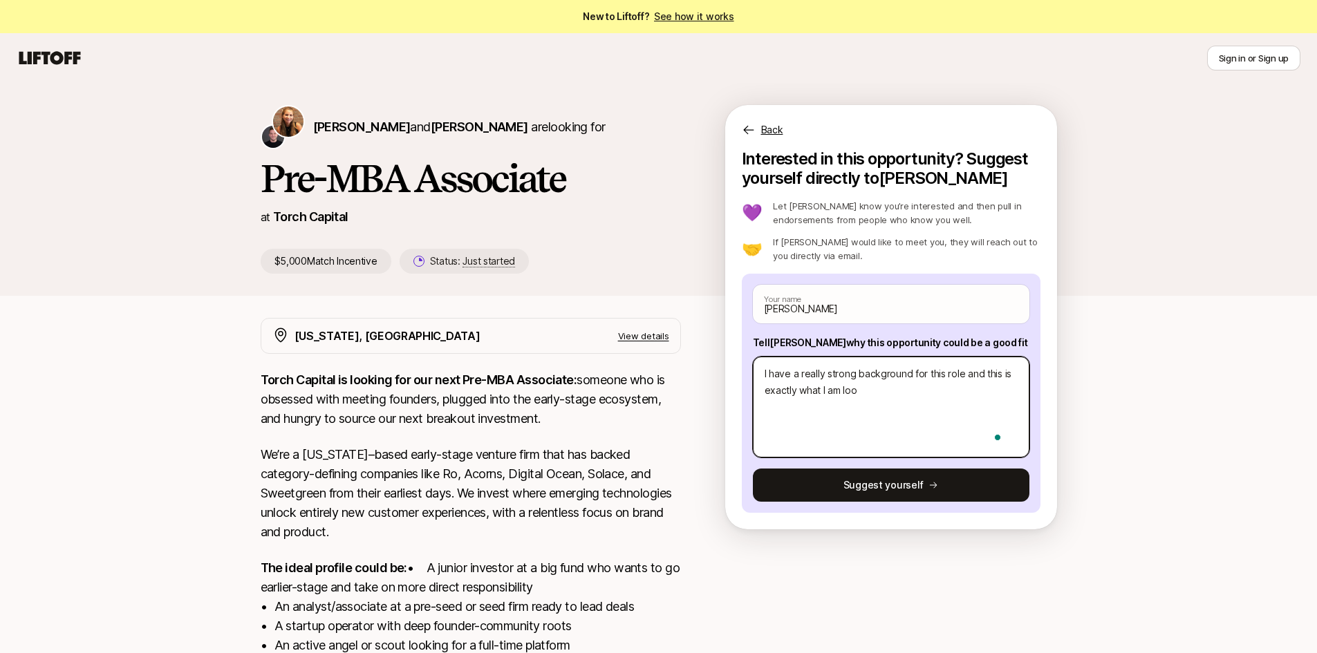
type textarea "I have a really strong background for this role and this is exactly what I am l…"
type textarea "x"
type textarea "I have a really strong background for this role and this is exactly what I am l…"
type textarea "x"
type textarea "I have a really strong background for this role and this is exactly what I am l…"
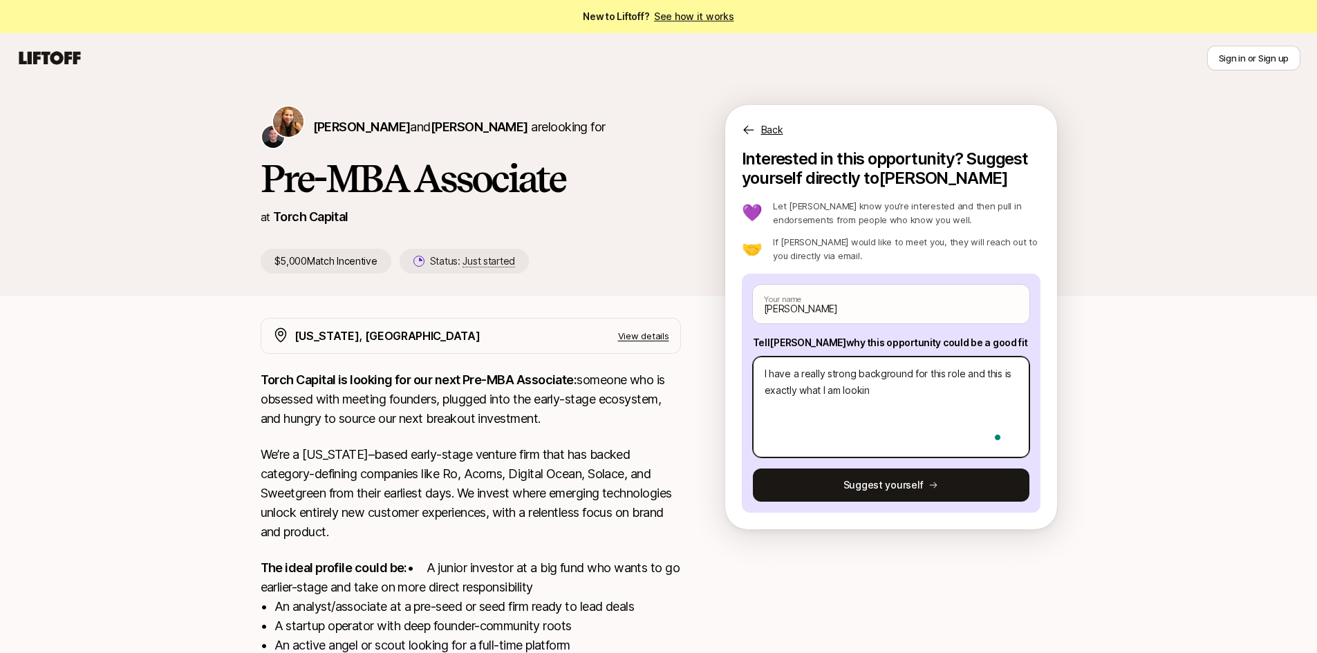
type textarea "x"
type textarea "I have a really strong background for this role and this is exactly what I am l…"
type textarea "x"
type textarea "I have a really strong background for this role and this is exactly what I am l…"
type textarea "x"
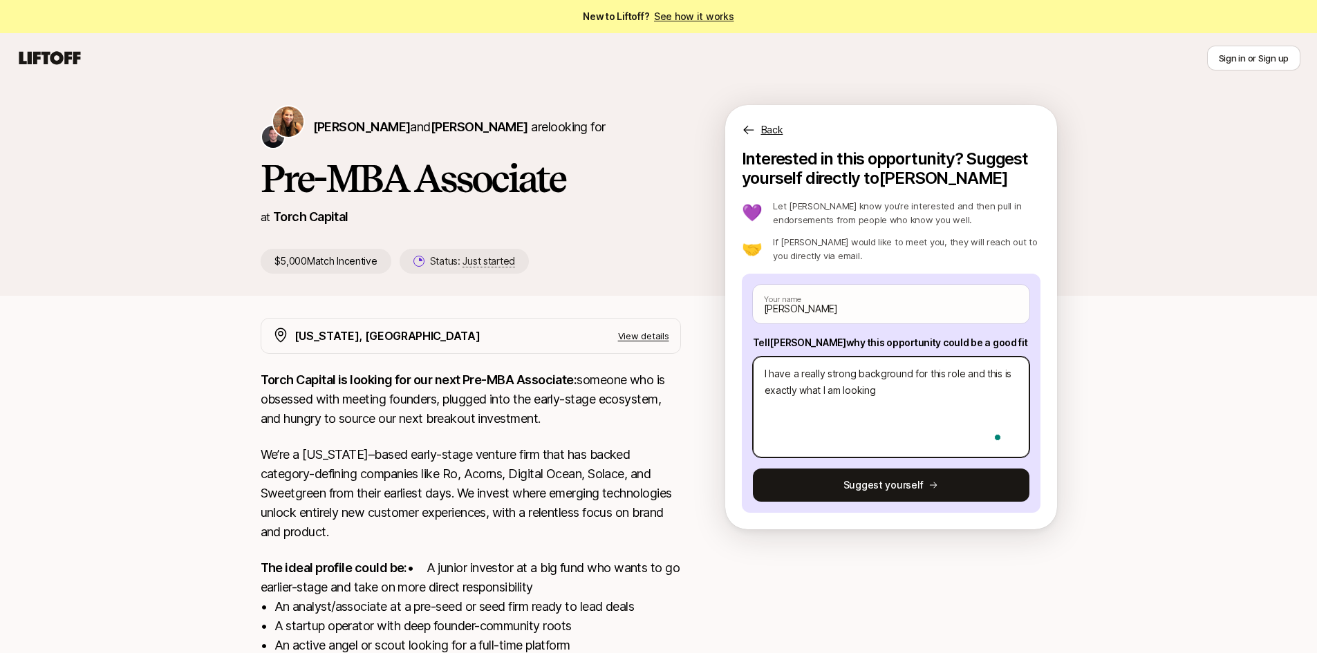
type textarea "I have a really strong background for this role and this is exactly what I am l…"
type textarea "x"
type textarea "I have a really strong background for this role and this is exactly what I am l…"
type textarea "x"
type textarea "I have a really strong background for this role and this is exactly what I am l…"
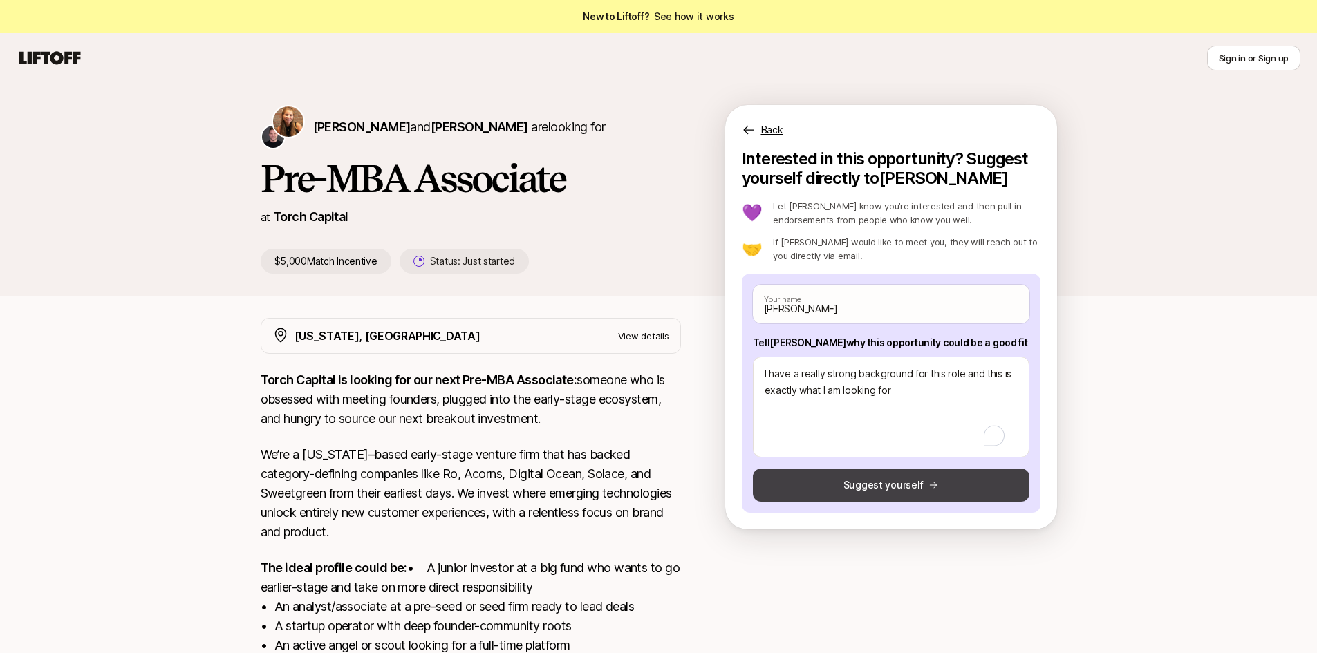
click at [831, 489] on button "Suggest yourself" at bounding box center [891, 485] width 276 height 33
type textarea "x"
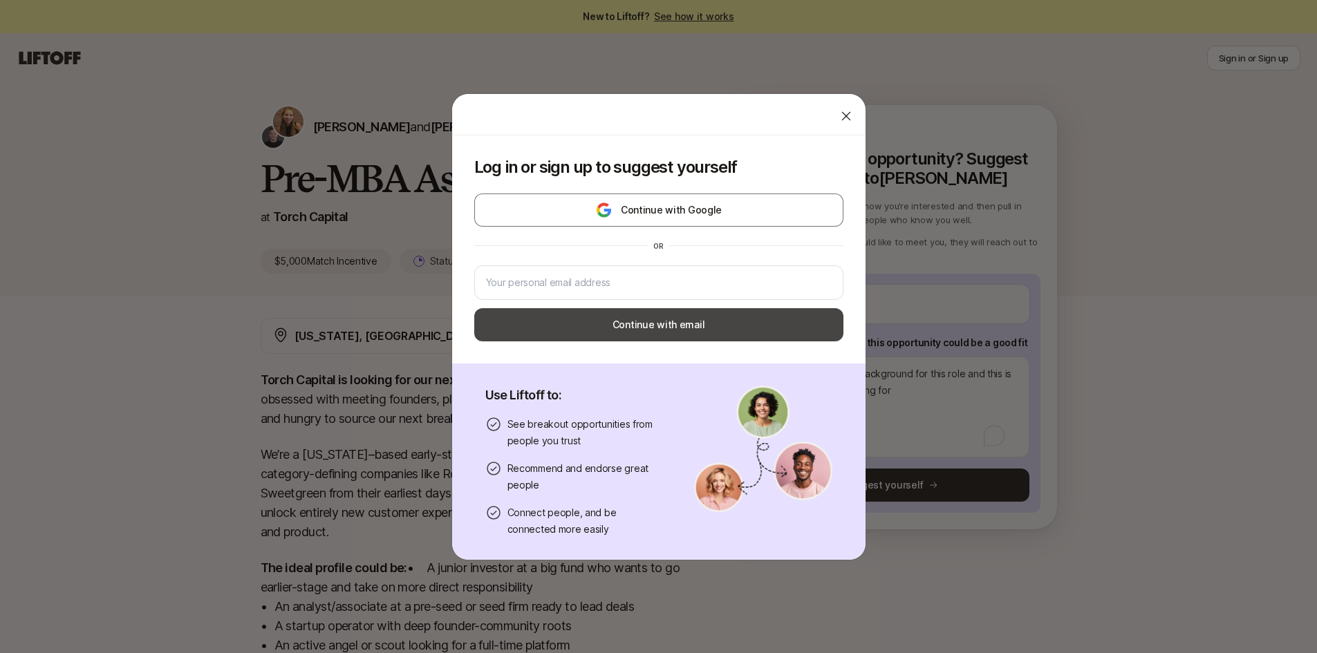
click at [715, 324] on button "Continue with email" at bounding box center [658, 324] width 369 height 33
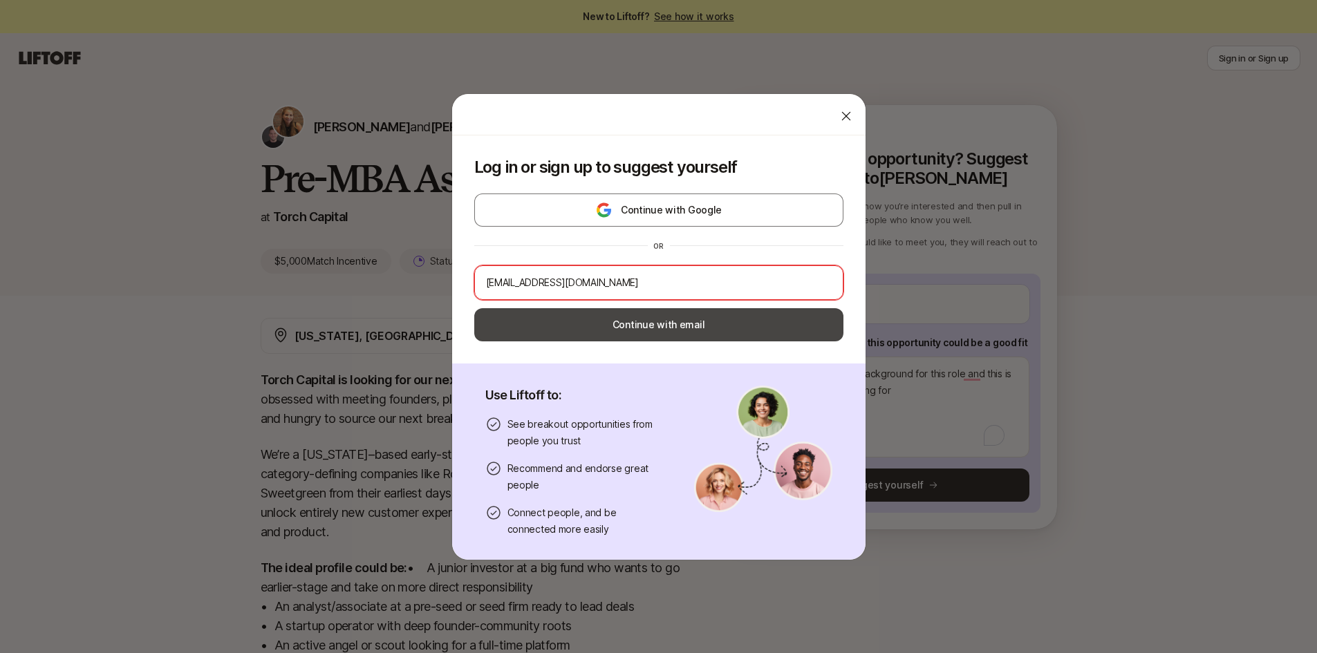
type input "[EMAIL_ADDRESS][DOMAIN_NAME]"
click at [675, 311] on button "Continue with email" at bounding box center [658, 324] width 369 height 33
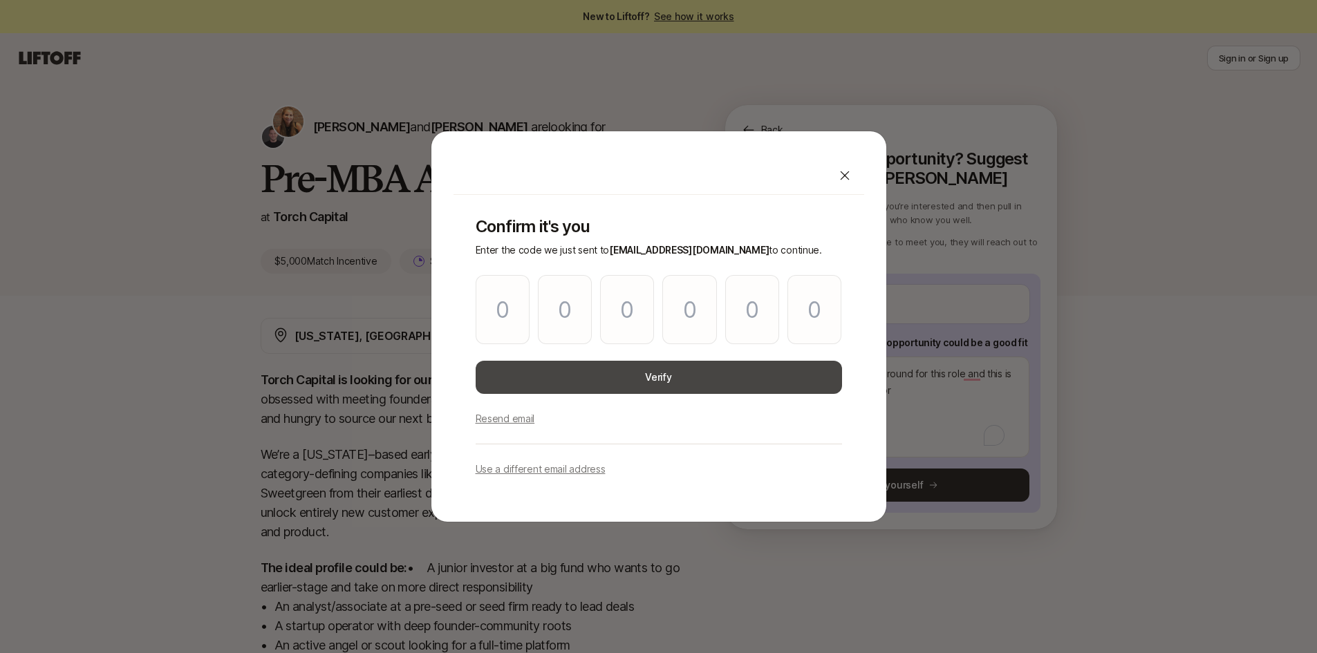
type input "5"
type input "9"
type input "1"
type input "2"
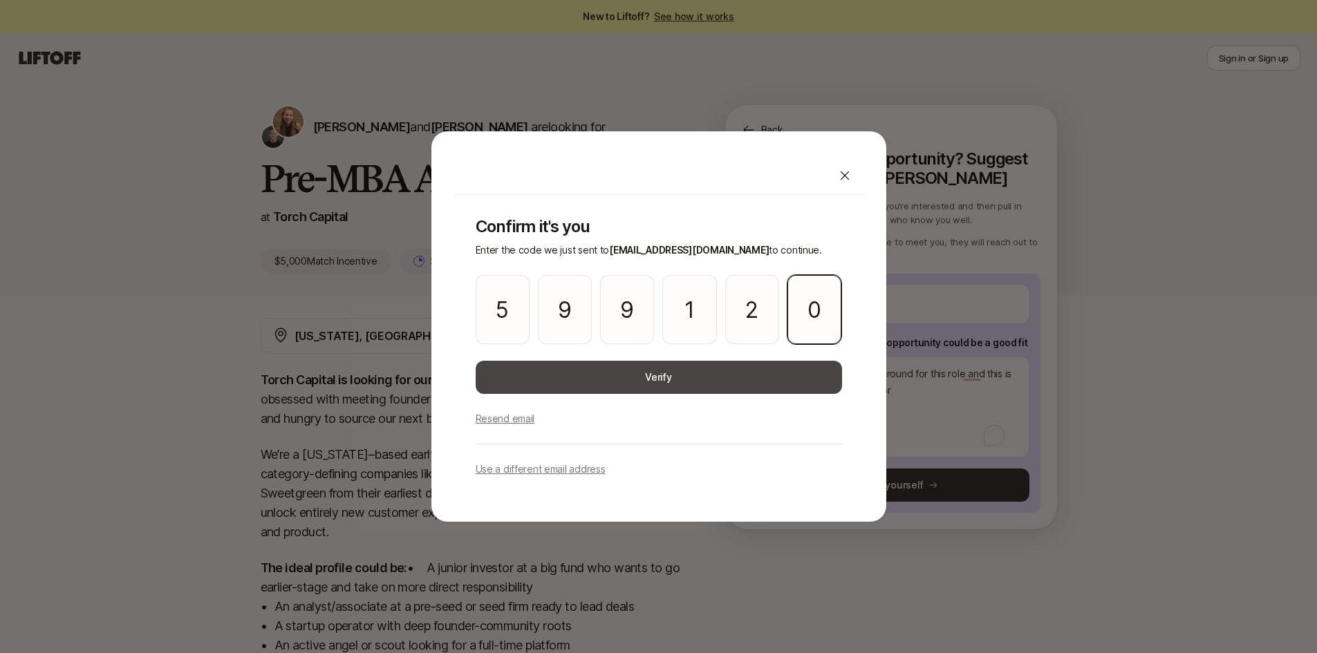
type input "0"
click at [660, 376] on button "Verify" at bounding box center [658, 377] width 366 height 33
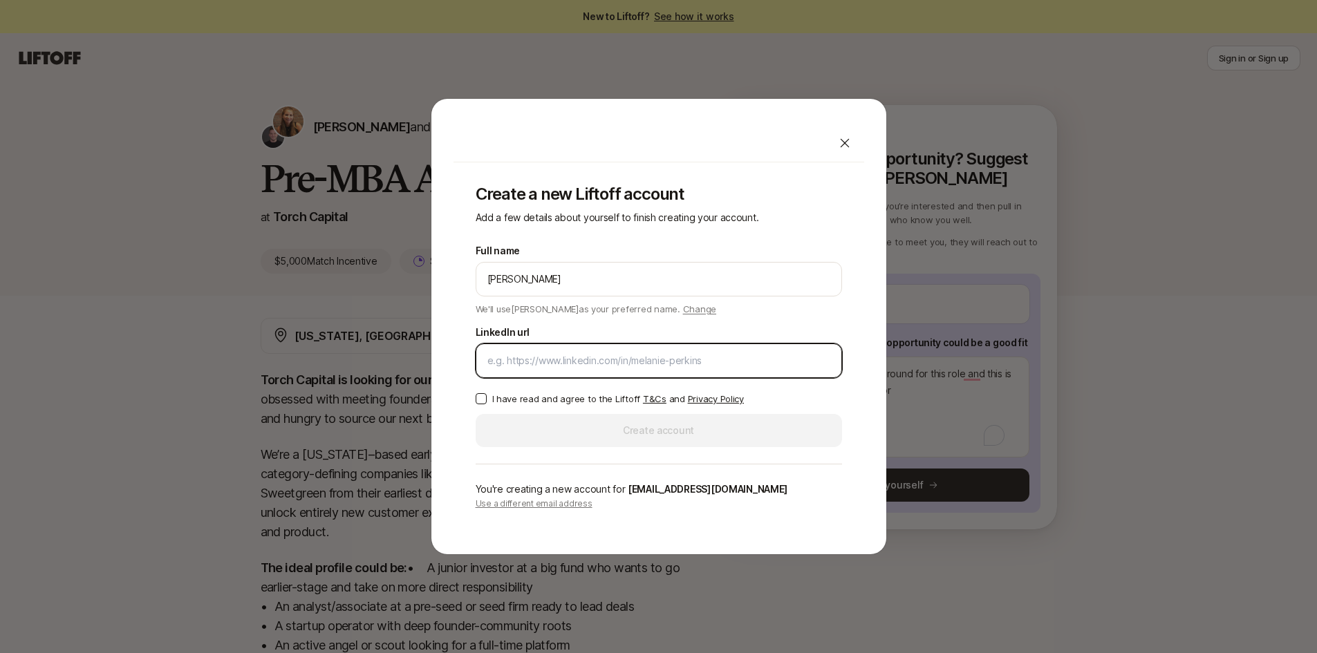
paste input "[DOMAIN_NAME][URL][PERSON_NAME]"
type input "[DOMAIN_NAME][URL][PERSON_NAME]"
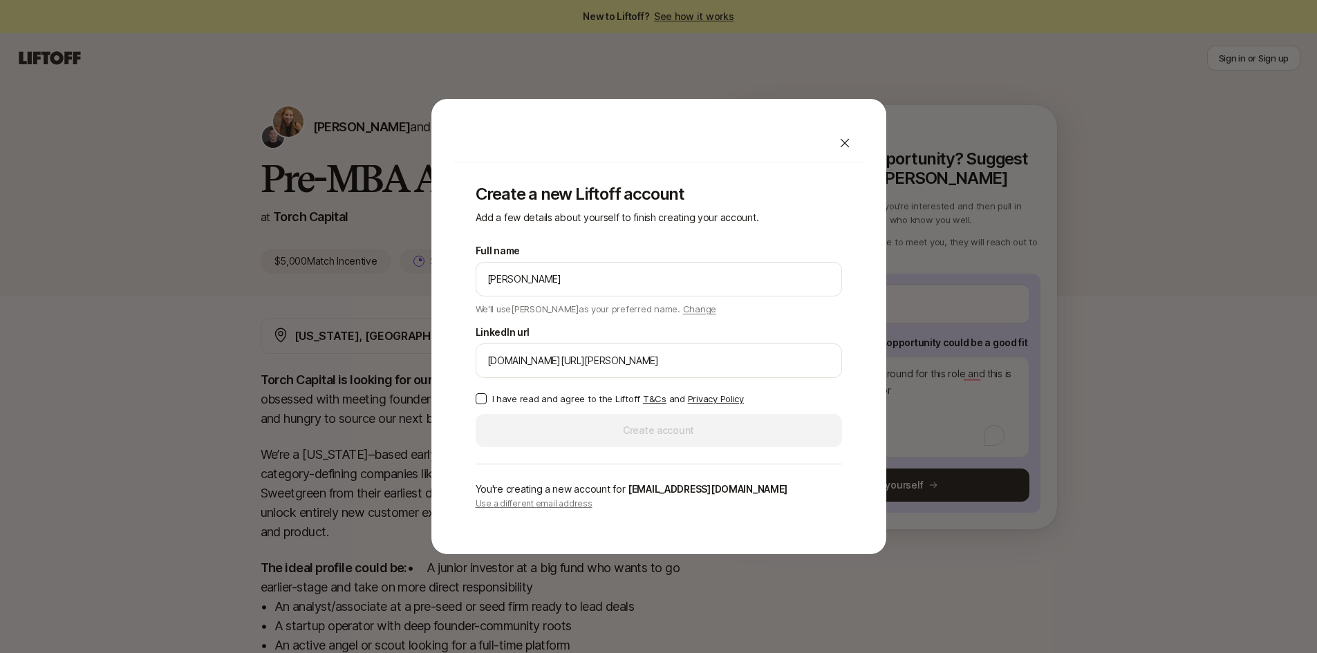
click at [482, 398] on button "I have read and agree to the Liftoff T&Cs and Privacy Policy" at bounding box center [480, 398] width 11 height 11
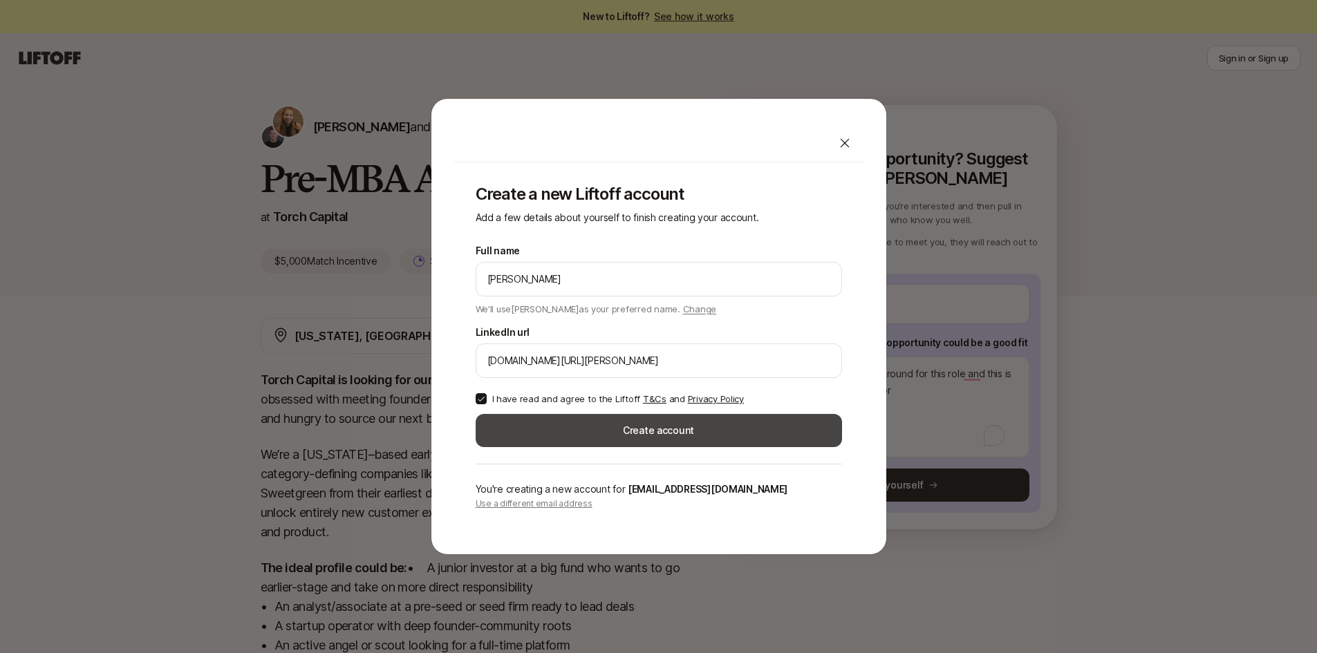
click at [569, 434] on button "Create account" at bounding box center [658, 430] width 366 height 33
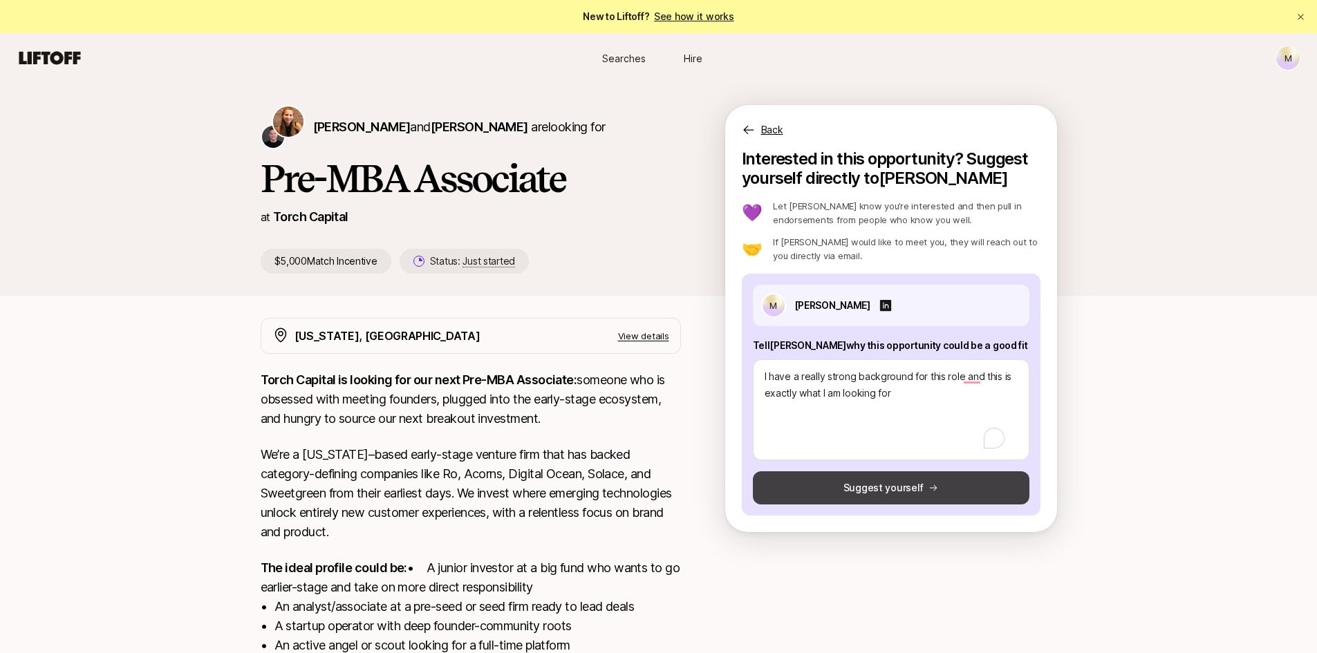
click at [847, 486] on button "Suggest yourself" at bounding box center [891, 487] width 276 height 33
type textarea "x"
